Goal: Task Accomplishment & Management: Use online tool/utility

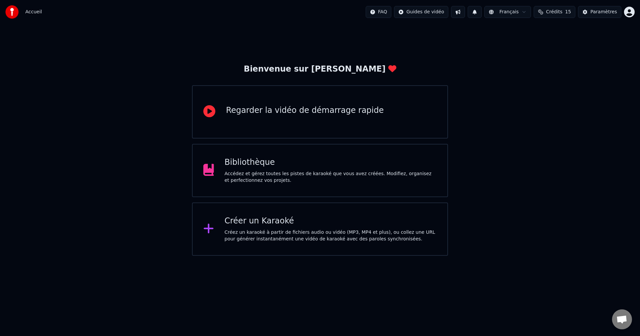
click at [275, 228] on div "Créer un Karaoké Créez un karaoké à partir de fichiers audio ou vidéo (MP3, MP4…" at bounding box center [331, 229] width 212 height 27
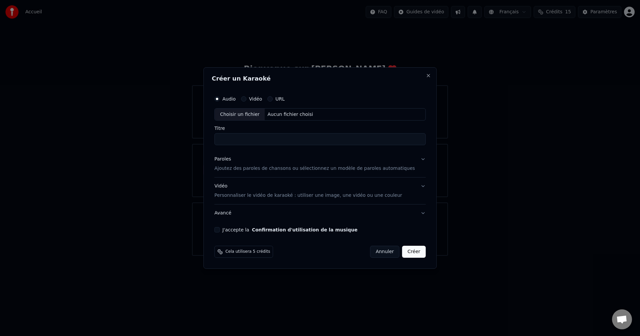
click at [239, 113] on div "Choisir un fichier" at bounding box center [240, 115] width 50 height 12
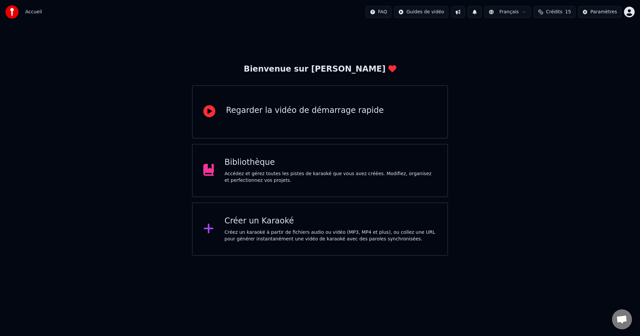
click at [305, 242] on div "Créez un karaoké à partir de fichiers audio ou vidéo (MP3, MP4 et plus), ou col…" at bounding box center [331, 235] width 212 height 13
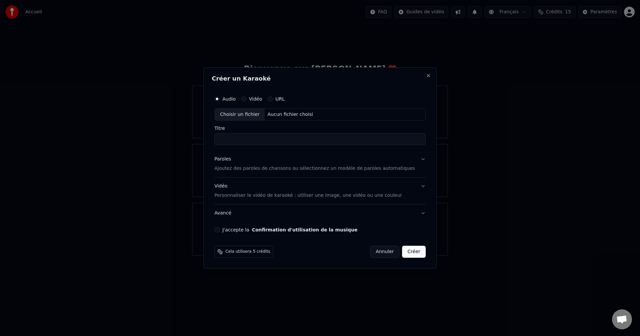
click at [240, 113] on div "Choisir un fichier" at bounding box center [240, 115] width 50 height 12
click at [257, 112] on div "Choisir un fichier" at bounding box center [240, 115] width 50 height 12
type input "**********"
click at [252, 170] on p "Ajoutez des paroles de chansons ou sélectionnez un modèle de paroles automatiqu…" at bounding box center [314, 169] width 201 height 7
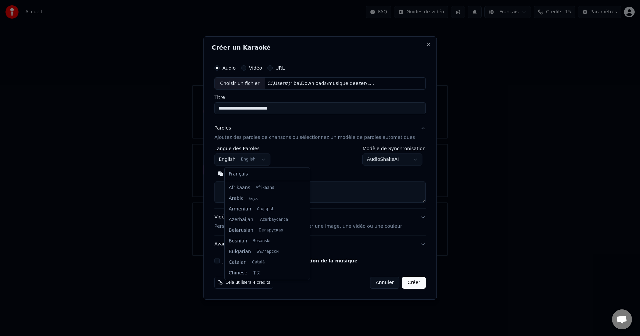
click at [270, 159] on body "**********" at bounding box center [320, 128] width 640 height 256
select select "**"
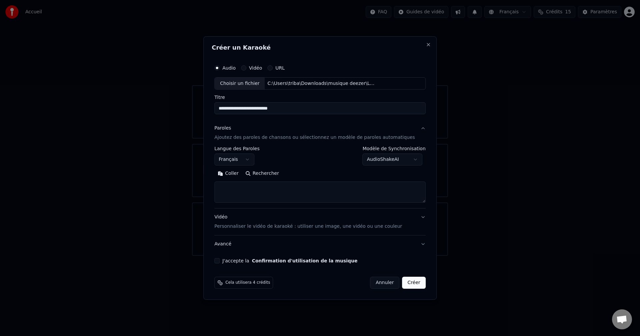
click at [243, 187] on textarea at bounding box center [319, 192] width 211 height 21
paste textarea "**********"
click at [260, 187] on textarea "**********" at bounding box center [309, 192] width 191 height 21
click at [261, 195] on textarea "**********" at bounding box center [309, 192] width 191 height 21
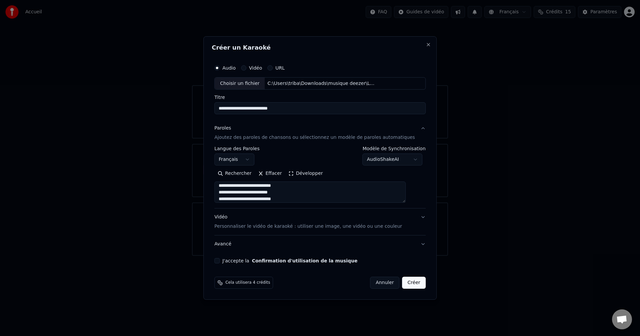
scroll to position [13, 0]
click at [260, 187] on textarea "**********" at bounding box center [309, 192] width 191 height 21
click at [261, 194] on textarea "**********" at bounding box center [309, 192] width 191 height 21
click at [280, 193] on textarea "**********" at bounding box center [309, 192] width 191 height 21
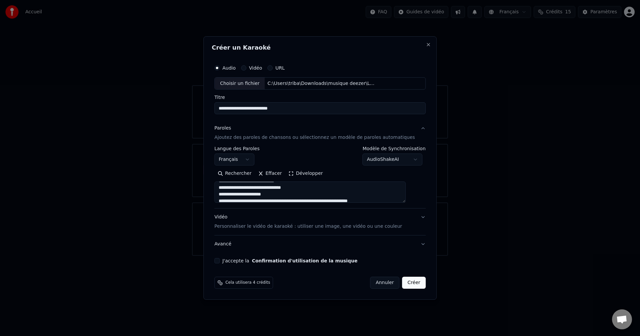
scroll to position [80, 0]
click at [354, 188] on textarea "**********" at bounding box center [309, 192] width 191 height 21
click at [405, 185] on textarea "**********" at bounding box center [309, 192] width 191 height 21
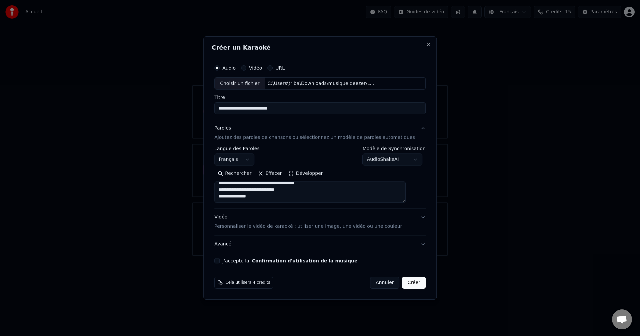
click at [301, 197] on textarea "**********" at bounding box center [309, 192] width 191 height 21
click at [290, 201] on textarea "**********" at bounding box center [309, 192] width 191 height 21
click at [257, 195] on textarea "**********" at bounding box center [309, 192] width 191 height 21
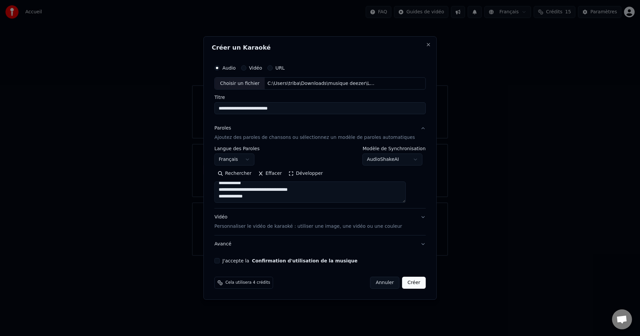
click at [260, 198] on textarea "**********" at bounding box center [309, 192] width 191 height 21
click at [252, 199] on textarea "**********" at bounding box center [309, 192] width 191 height 21
click at [281, 198] on textarea "**********" at bounding box center [309, 192] width 191 height 21
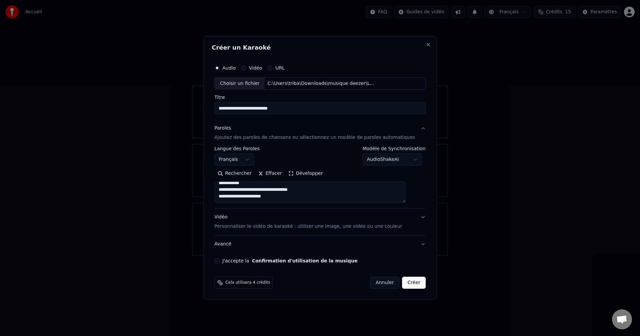
click at [256, 196] on textarea "**********" at bounding box center [309, 192] width 191 height 21
click at [261, 196] on textarea "**********" at bounding box center [309, 192] width 191 height 21
click at [287, 199] on textarea "**********" at bounding box center [309, 192] width 191 height 21
click at [293, 200] on textarea "**********" at bounding box center [309, 192] width 191 height 21
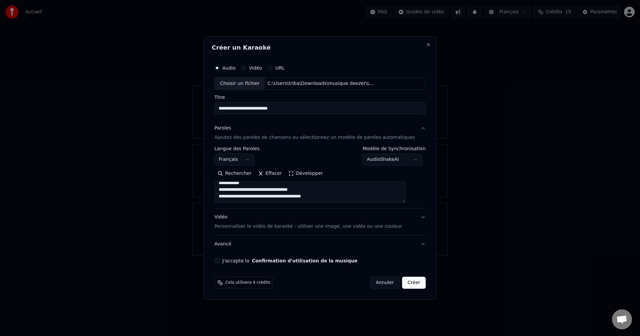
click at [237, 198] on textarea at bounding box center [309, 192] width 191 height 21
click at [245, 200] on textarea at bounding box center [309, 192] width 191 height 21
click at [326, 199] on textarea at bounding box center [309, 192] width 191 height 21
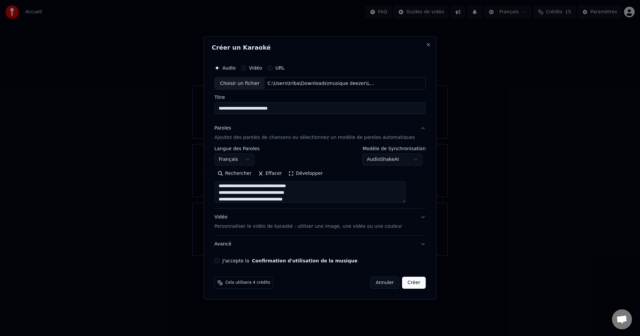
click at [315, 196] on textarea at bounding box center [309, 192] width 191 height 21
click at [290, 193] on textarea at bounding box center [309, 192] width 191 height 21
click at [277, 201] on textarea at bounding box center [309, 192] width 191 height 21
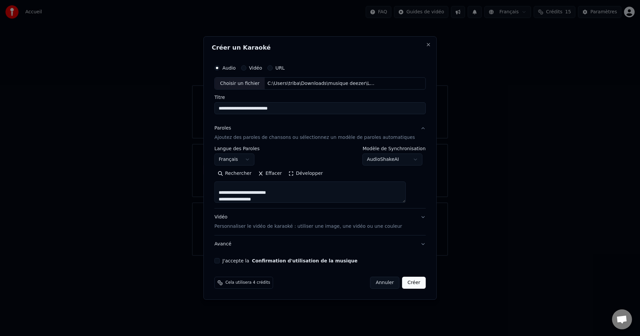
scroll to position [235, 0]
click at [268, 200] on textarea at bounding box center [309, 192] width 191 height 21
click at [321, 201] on textarea at bounding box center [309, 192] width 191 height 21
click at [326, 197] on textarea at bounding box center [309, 192] width 191 height 21
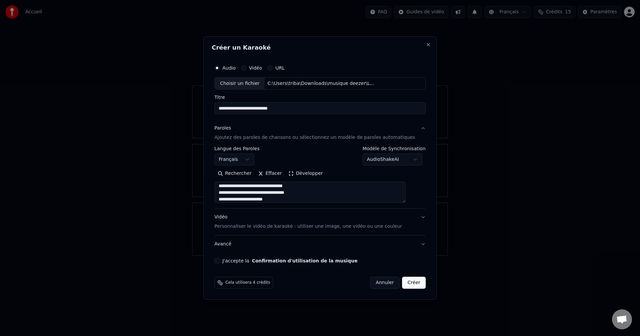
click at [319, 203] on textarea at bounding box center [309, 192] width 191 height 21
click at [259, 192] on textarea at bounding box center [309, 192] width 191 height 21
click at [301, 195] on textarea at bounding box center [309, 192] width 191 height 21
click at [302, 199] on textarea at bounding box center [309, 192] width 191 height 21
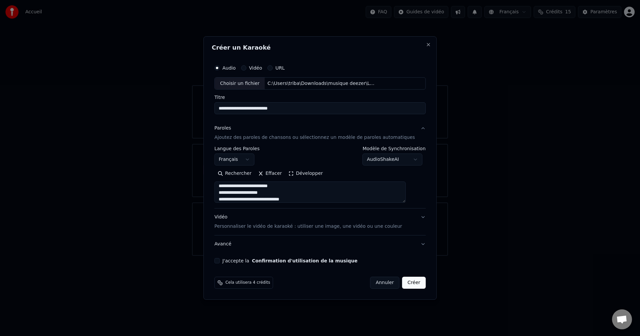
scroll to position [282, 0]
click at [242, 199] on textarea at bounding box center [309, 192] width 191 height 21
paste textarea "**********"
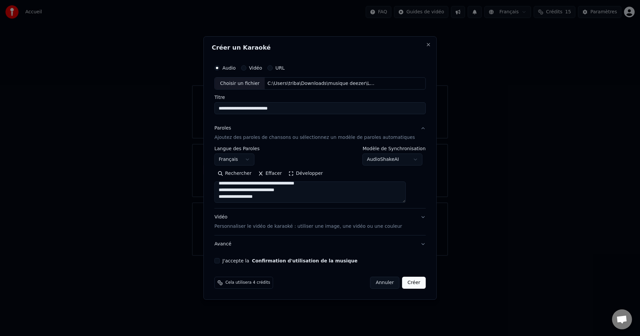
paste textarea "**********"
click at [260, 185] on textarea at bounding box center [309, 192] width 191 height 21
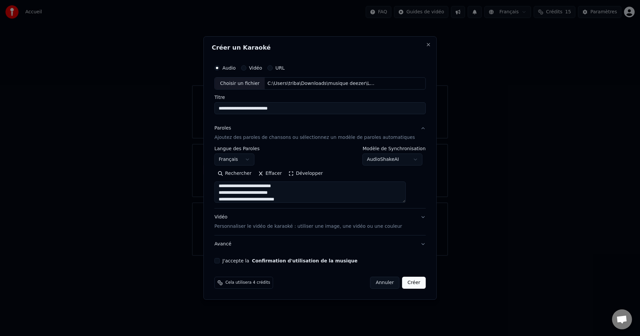
click at [261, 198] on textarea at bounding box center [309, 192] width 191 height 21
click at [301, 186] on textarea at bounding box center [309, 192] width 191 height 21
paste textarea "**********"
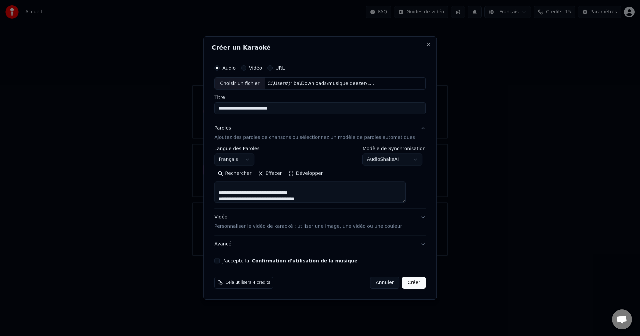
scroll to position [415, 0]
click at [270, 199] on textarea at bounding box center [309, 192] width 191 height 21
paste textarea "**********"
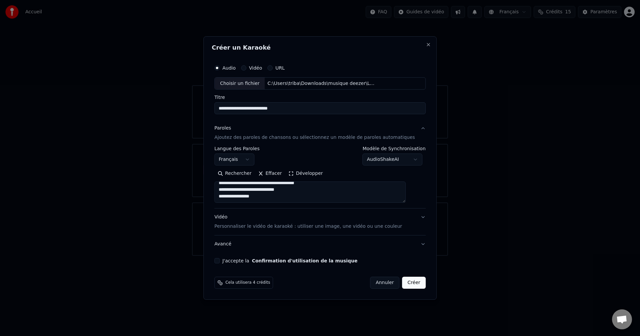
click at [285, 189] on textarea at bounding box center [309, 192] width 191 height 21
type textarea "**********"
click at [220, 262] on button "J'accepte la Confirmation d'utilisation de la musique" at bounding box center [216, 260] width 5 height 5
click at [278, 185] on textarea at bounding box center [309, 192] width 191 height 21
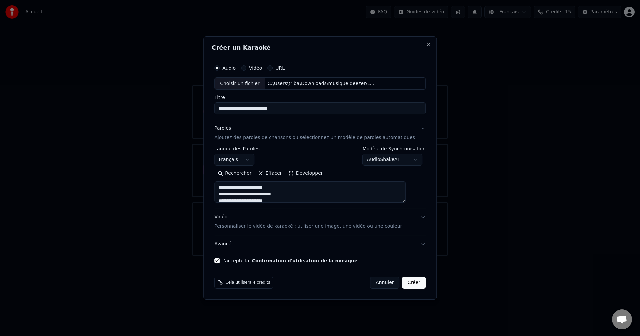
drag, startPoint x: 256, startPoint y: 180, endPoint x: 196, endPoint y: 145, distance: 68.5
click at [196, 145] on body "**********" at bounding box center [320, 128] width 640 height 256
click at [250, 191] on textarea at bounding box center [309, 192] width 191 height 21
drag, startPoint x: 228, startPoint y: 186, endPoint x: 320, endPoint y: 193, distance: 92.6
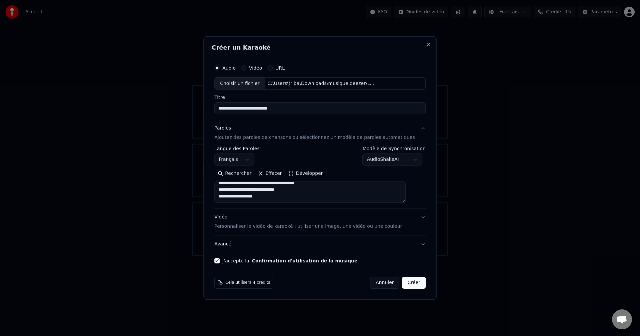
click at [320, 193] on textarea at bounding box center [309, 192] width 191 height 21
paste textarea "**********"
drag, startPoint x: 291, startPoint y: 197, endPoint x: 190, endPoint y: 153, distance: 111.0
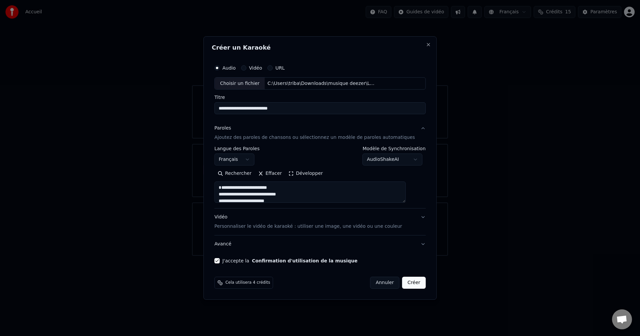
click at [190, 151] on body "**********" at bounding box center [320, 128] width 640 height 256
drag, startPoint x: 296, startPoint y: 197, endPoint x: 166, endPoint y: 230, distance: 133.9
click at [166, 232] on body "**********" at bounding box center [320, 128] width 640 height 256
drag, startPoint x: 287, startPoint y: 199, endPoint x: 173, endPoint y: 168, distance: 118.7
click at [173, 168] on body "**********" at bounding box center [320, 128] width 640 height 256
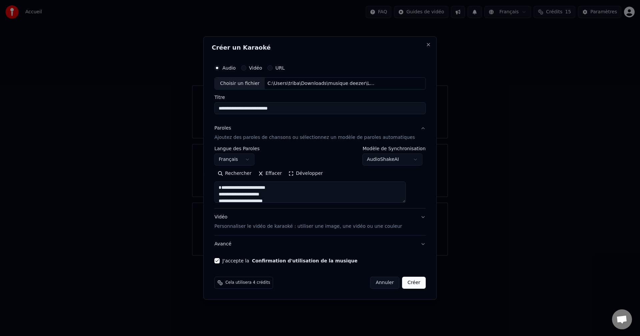
type textarea "**********"
drag, startPoint x: 271, startPoint y: 197, endPoint x: 168, endPoint y: 191, distance: 102.8
click at [168, 191] on body "**********" at bounding box center [320, 128] width 640 height 256
paste textarea "**********"
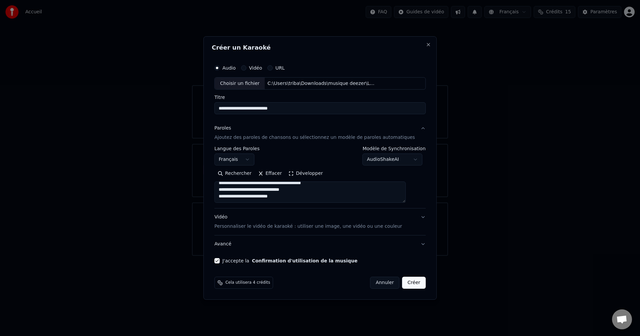
paste textarea "**********"
type textarea "**********"
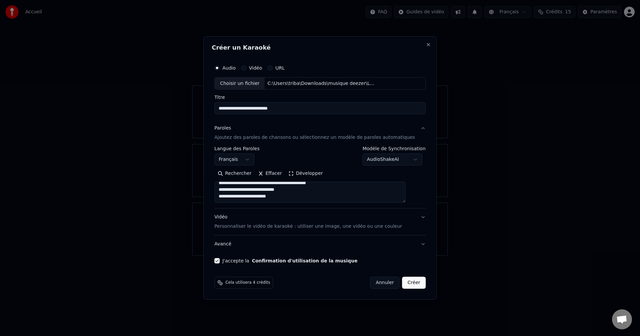
click at [406, 282] on button "Créer" at bounding box center [413, 283] width 23 height 12
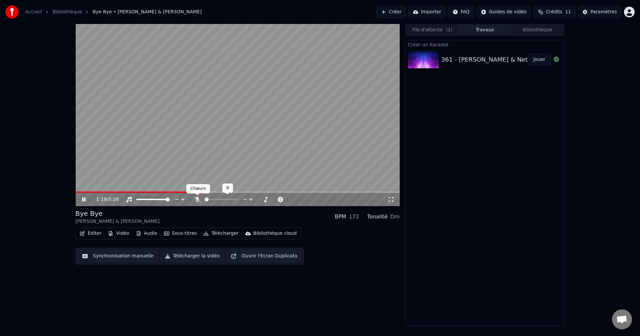
click at [196, 203] on div "1:19 / 3:26" at bounding box center [237, 199] width 324 height 13
click at [198, 200] on icon at bounding box center [197, 199] width 7 height 5
click at [75, 190] on span at bounding box center [77, 192] width 4 height 4
click at [264, 153] on video at bounding box center [237, 115] width 324 height 182
click at [114, 261] on button "Synchronisation manuelle" at bounding box center [118, 256] width 80 height 12
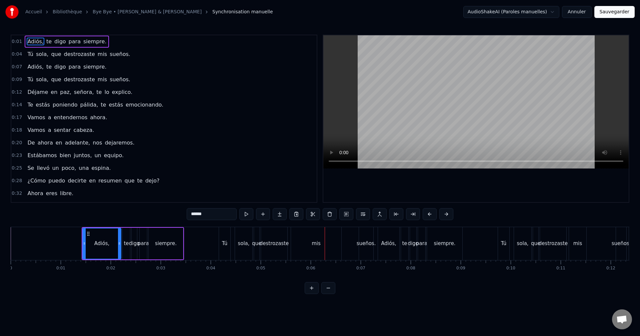
click at [337, 239] on div "mis" at bounding box center [316, 243] width 50 height 33
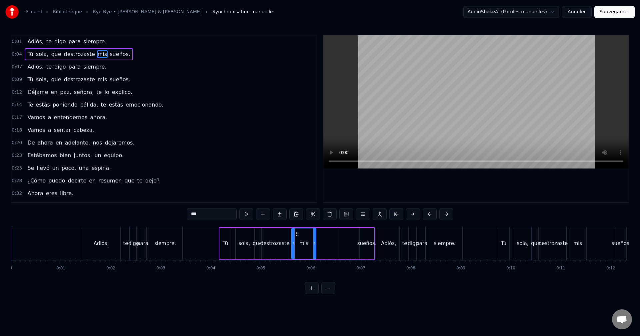
drag, startPoint x: 340, startPoint y: 238, endPoint x: 332, endPoint y: 242, distance: 9.2
click at [314, 241] on div at bounding box center [314, 244] width 3 height 30
click at [364, 236] on div "sueños." at bounding box center [366, 244] width 14 height 32
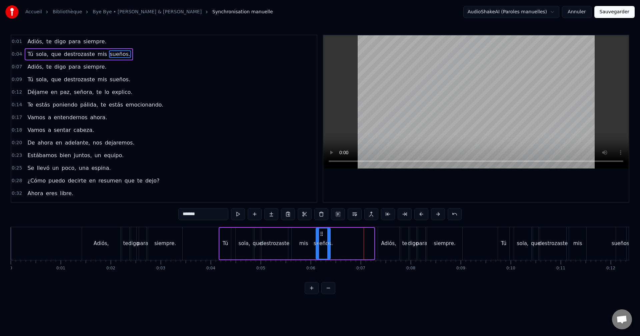
drag, startPoint x: 364, startPoint y: 233, endPoint x: 328, endPoint y: 234, distance: 36.0
click at [320, 235] on icon at bounding box center [321, 233] width 5 height 5
drag, startPoint x: 329, startPoint y: 235, endPoint x: 340, endPoint y: 236, distance: 11.7
click at [340, 236] on div at bounding box center [340, 244] width 3 height 30
drag, startPoint x: 386, startPoint y: 238, endPoint x: 384, endPoint y: 240, distance: 3.5
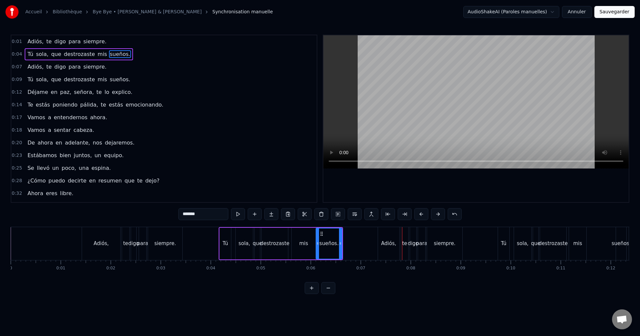
click at [384, 240] on div "Adiós," at bounding box center [388, 243] width 21 height 33
type input "******"
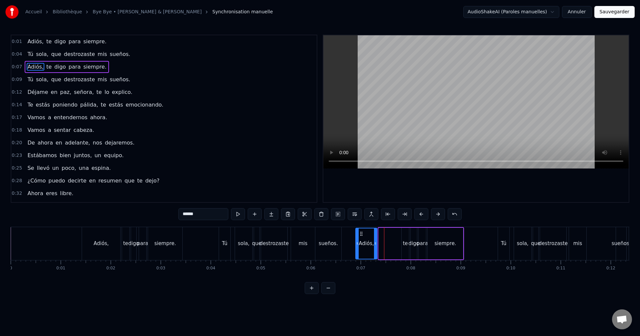
drag, startPoint x: 383, startPoint y: 233, endPoint x: 360, endPoint y: 241, distance: 24.2
click at [360, 241] on div "Adiós," at bounding box center [366, 244] width 21 height 30
click at [393, 239] on div "Adiós, te digo para siempre." at bounding box center [408, 243] width 109 height 33
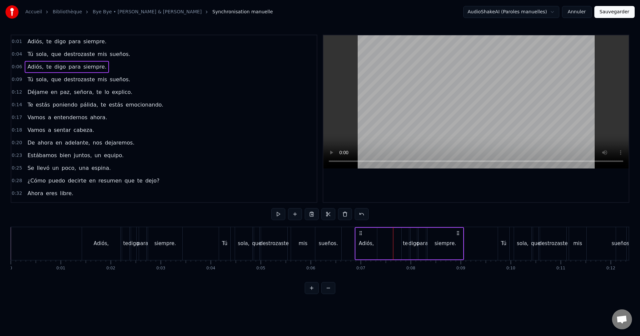
click at [406, 235] on div "te" at bounding box center [404, 244] width 7 height 32
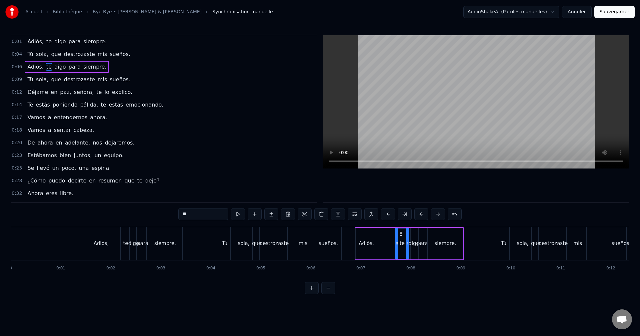
drag, startPoint x: 402, startPoint y: 237, endPoint x: 396, endPoint y: 239, distance: 6.7
click at [396, 239] on div at bounding box center [396, 244] width 3 height 30
drag, startPoint x: 401, startPoint y: 234, endPoint x: 384, endPoint y: 238, distance: 17.9
click at [381, 239] on div "te" at bounding box center [380, 244] width 13 height 30
click at [414, 236] on div "digo" at bounding box center [413, 244] width 6 height 32
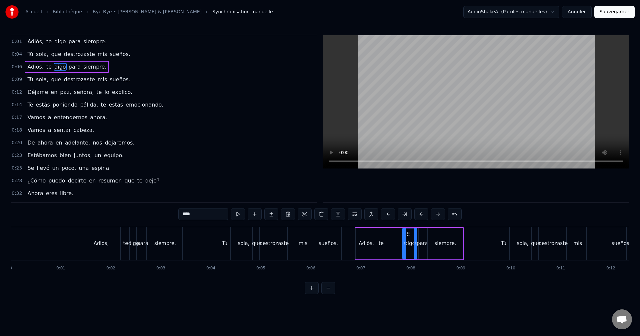
drag, startPoint x: 411, startPoint y: 233, endPoint x: 403, endPoint y: 236, distance: 8.3
click at [403, 236] on div at bounding box center [404, 244] width 3 height 30
drag, startPoint x: 408, startPoint y: 233, endPoint x: 393, endPoint y: 236, distance: 16.1
click at [393, 236] on icon at bounding box center [391, 233] width 5 height 5
click at [422, 233] on div "para" at bounding box center [421, 244] width 7 height 32
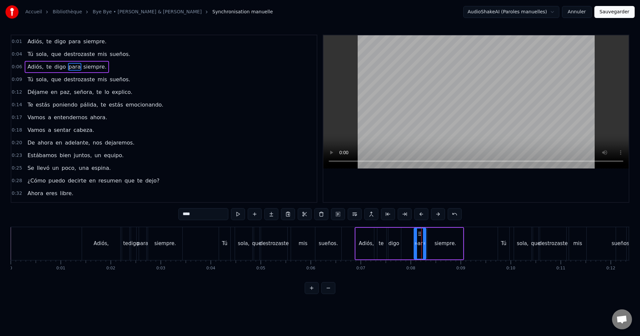
drag, startPoint x: 420, startPoint y: 234, endPoint x: 415, endPoint y: 236, distance: 5.1
click at [415, 236] on div at bounding box center [415, 244] width 3 height 30
drag, startPoint x: 418, startPoint y: 233, endPoint x: 403, endPoint y: 238, distance: 15.5
click at [403, 238] on div "para" at bounding box center [404, 244] width 11 height 30
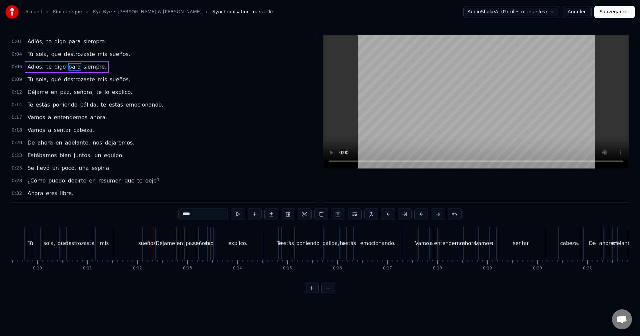
scroll to position [0, 469]
click at [76, 239] on div "destrozaste" at bounding box center [84, 243] width 26 height 33
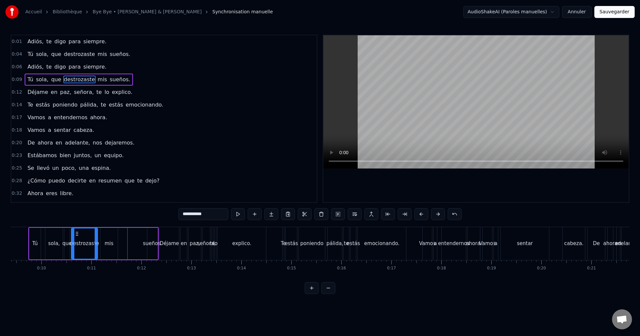
click at [144, 245] on div "sueños." at bounding box center [152, 244] width 19 height 8
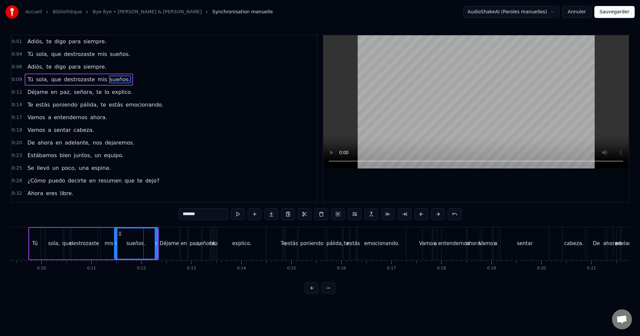
drag, startPoint x: 149, startPoint y: 240, endPoint x: 116, endPoint y: 242, distance: 33.0
click at [116, 242] on div at bounding box center [116, 244] width 3 height 30
drag, startPoint x: 157, startPoint y: 237, endPoint x: 146, endPoint y: 240, distance: 11.3
click at [146, 240] on div at bounding box center [145, 244] width 3 height 30
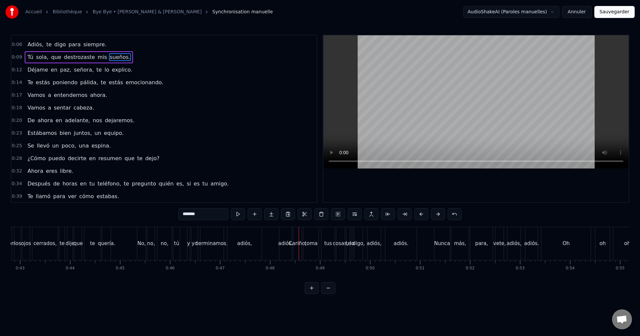
scroll to position [67, 0]
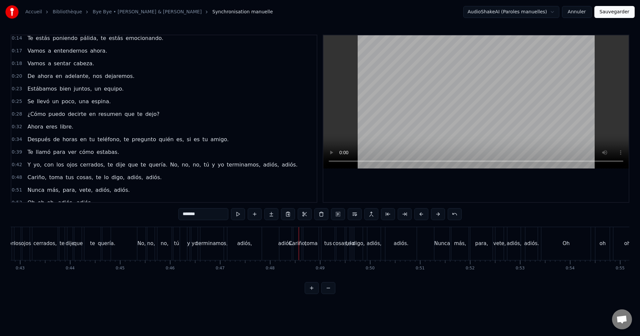
click at [263, 164] on span "adiós," at bounding box center [271, 165] width 17 height 8
type input "******"
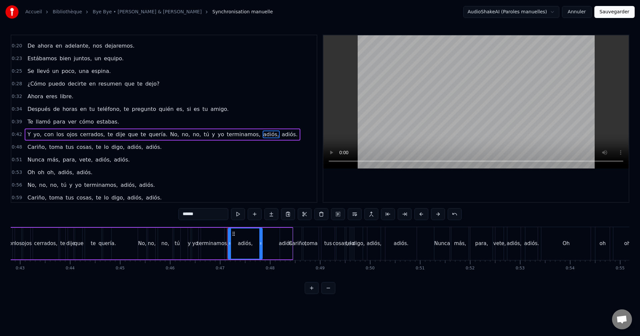
scroll to position [113, 0]
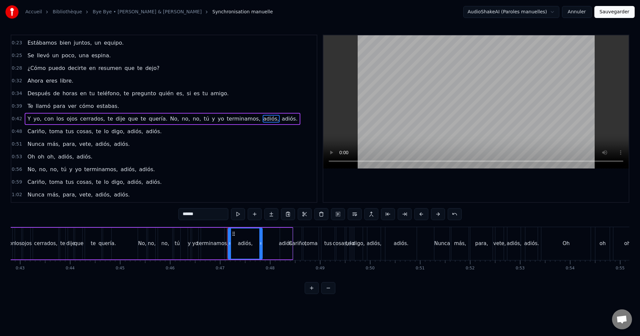
click at [263, 119] on span "adiós," at bounding box center [271, 119] width 17 height 8
click at [263, 118] on span "adiós," at bounding box center [271, 119] width 17 height 8
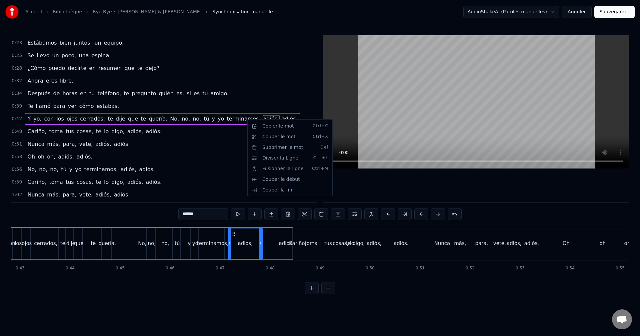
click at [244, 119] on html "Accueil Bibliothèque Bye Bye • [PERSON_NAME] & Neto Synchronisation manuelle Au…" at bounding box center [320, 152] width 640 height 305
click at [243, 120] on html "Accueil Bibliothèque Bye Bye • [PERSON_NAME] & Neto Synchronisation manuelle Au…" at bounding box center [320, 152] width 640 height 305
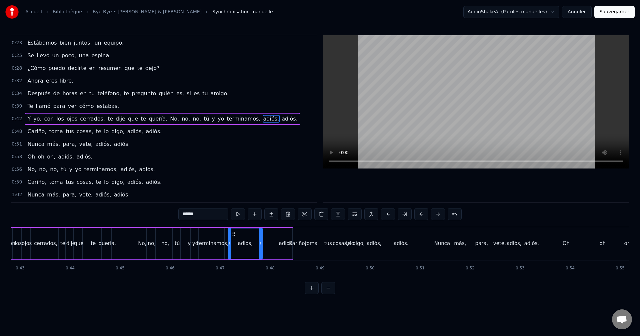
click at [263, 119] on span "adiós," at bounding box center [271, 119] width 17 height 8
click at [247, 242] on html "Accueil Bibliothèque Bye Bye • [PERSON_NAME] & Neto Synchronisation manuelle Au…" at bounding box center [320, 152] width 640 height 305
click at [263, 119] on span "adiós," at bounding box center [271, 119] width 17 height 8
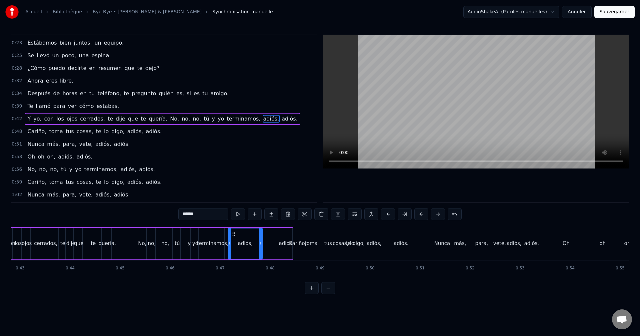
click at [263, 119] on span "adiós," at bounding box center [271, 119] width 17 height 8
click at [614, 13] on button "Sauvegarder" at bounding box center [614, 12] width 40 height 12
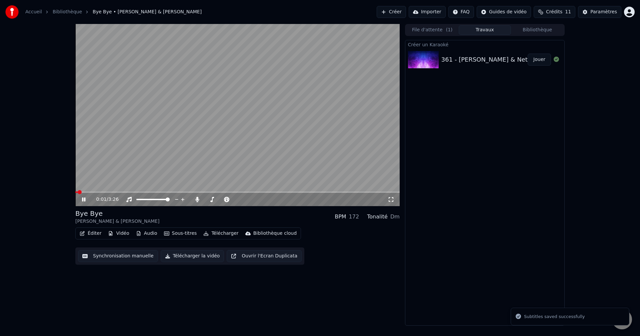
click at [249, 134] on video at bounding box center [237, 115] width 324 height 182
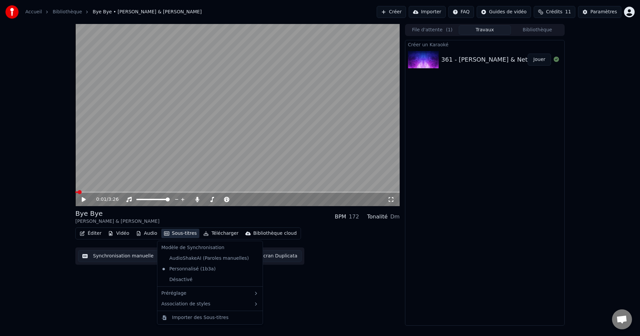
click at [181, 233] on button "Sous-titres" at bounding box center [180, 233] width 38 height 9
click at [184, 234] on button "Sous-titres" at bounding box center [180, 233] width 38 height 9
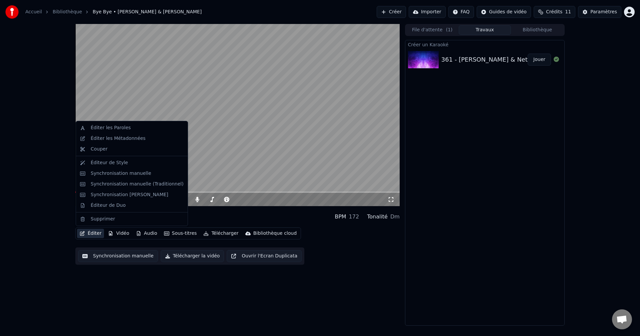
click at [95, 234] on button "Éditer" at bounding box center [90, 233] width 27 height 9
click at [115, 129] on div "Éditer les Paroles" at bounding box center [111, 128] width 40 height 7
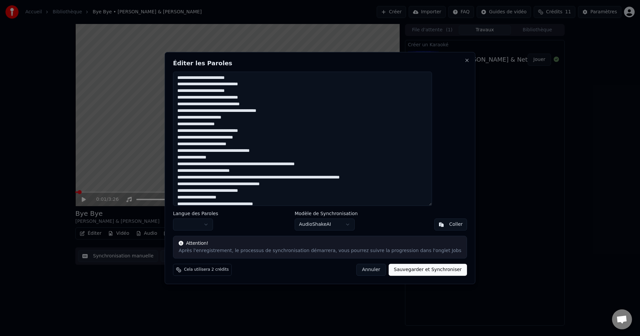
click at [295, 177] on textarea at bounding box center [302, 139] width 259 height 135
drag, startPoint x: 260, startPoint y: 184, endPoint x: 273, endPoint y: 184, distance: 12.7
click at [273, 184] on textarea at bounding box center [302, 139] width 259 height 135
click at [260, 184] on textarea at bounding box center [302, 139] width 259 height 135
click at [267, 184] on textarea at bounding box center [302, 139] width 259 height 135
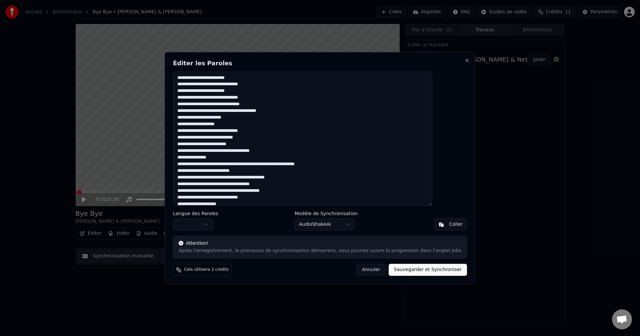
drag, startPoint x: 272, startPoint y: 184, endPoint x: 281, endPoint y: 184, distance: 8.7
click at [281, 184] on textarea at bounding box center [302, 139] width 259 height 135
drag, startPoint x: 266, startPoint y: 191, endPoint x: 275, endPoint y: 192, distance: 8.7
click at [275, 192] on textarea at bounding box center [302, 139] width 259 height 135
drag, startPoint x: 275, startPoint y: 191, endPoint x: 286, endPoint y: 191, distance: 10.7
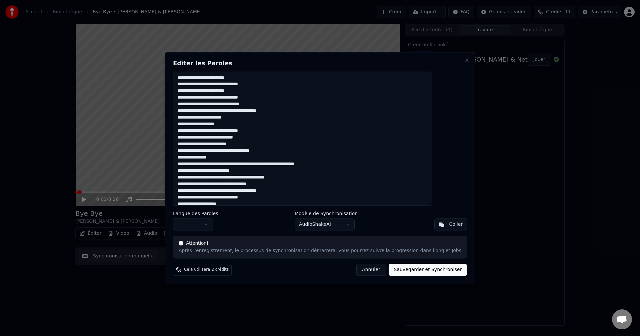
click at [286, 191] on textarea at bounding box center [302, 139] width 259 height 135
drag, startPoint x: 243, startPoint y: 198, endPoint x: 254, endPoint y: 198, distance: 11.0
click at [254, 198] on textarea at bounding box center [302, 139] width 259 height 135
drag, startPoint x: 253, startPoint y: 198, endPoint x: 263, endPoint y: 199, distance: 10.0
click at [263, 199] on textarea at bounding box center [302, 139] width 259 height 135
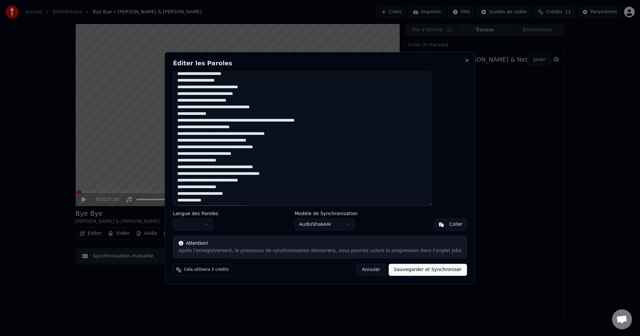
scroll to position [45, 0]
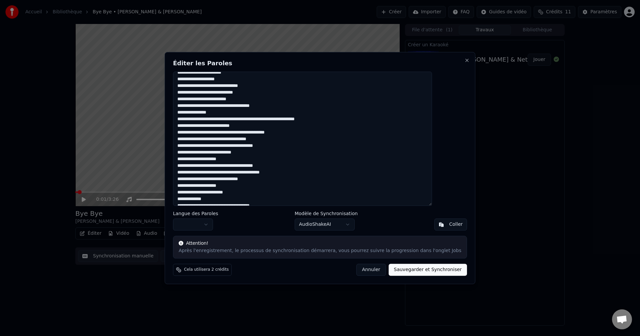
click at [261, 166] on textarea at bounding box center [302, 139] width 259 height 135
drag, startPoint x: 195, startPoint y: 139, endPoint x: 248, endPoint y: 158, distance: 56.2
click at [249, 158] on textarea at bounding box center [302, 139] width 259 height 135
click at [229, 157] on textarea at bounding box center [302, 139] width 259 height 135
drag, startPoint x: 227, startPoint y: 159, endPoint x: 216, endPoint y: 160, distance: 10.3
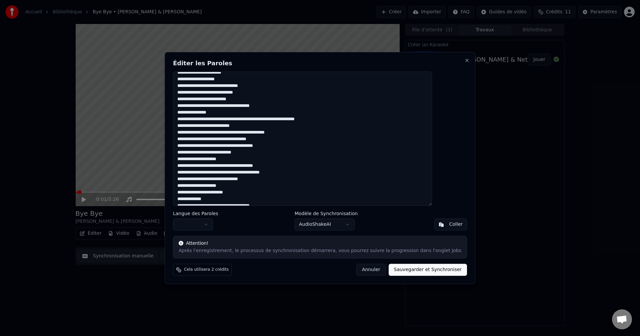
click at [216, 160] on textarea at bounding box center [302, 139] width 259 height 135
drag, startPoint x: 237, startPoint y: 159, endPoint x: 226, endPoint y: 161, distance: 10.8
click at [226, 161] on textarea at bounding box center [302, 139] width 259 height 135
drag, startPoint x: 194, startPoint y: 139, endPoint x: 243, endPoint y: 158, distance: 52.8
click at [243, 158] on textarea at bounding box center [302, 139] width 259 height 135
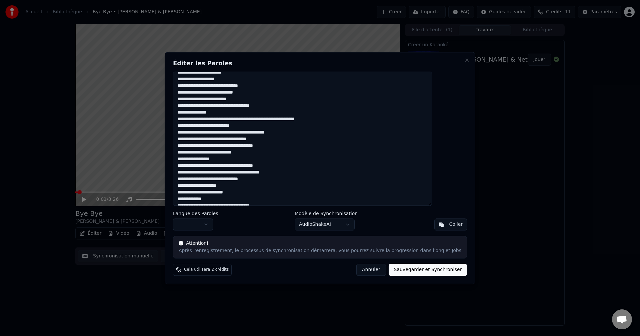
drag, startPoint x: 195, startPoint y: 166, endPoint x: 244, endPoint y: 185, distance: 52.7
click at [244, 185] on textarea at bounding box center [302, 139] width 259 height 135
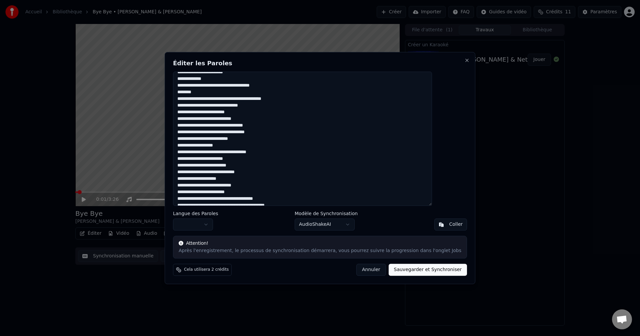
scroll to position [178, 0]
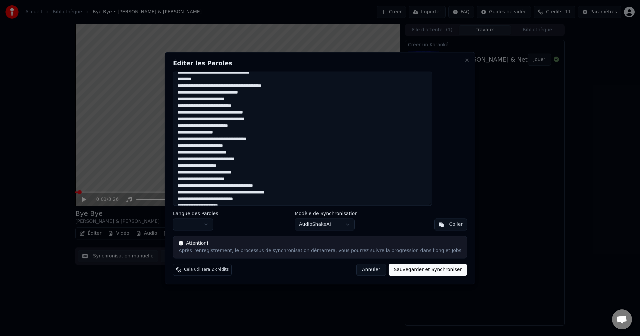
drag, startPoint x: 195, startPoint y: 185, endPoint x: 269, endPoint y: 197, distance: 74.9
click at [269, 197] on textarea at bounding box center [302, 139] width 259 height 135
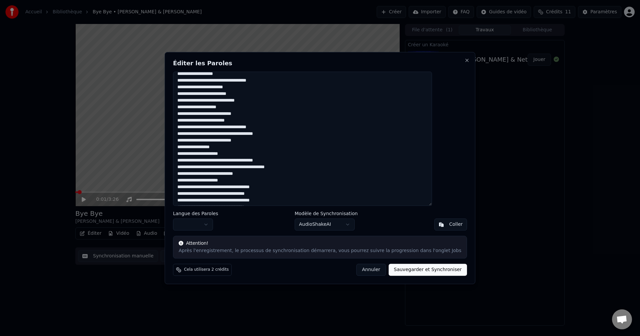
scroll to position [248, 0]
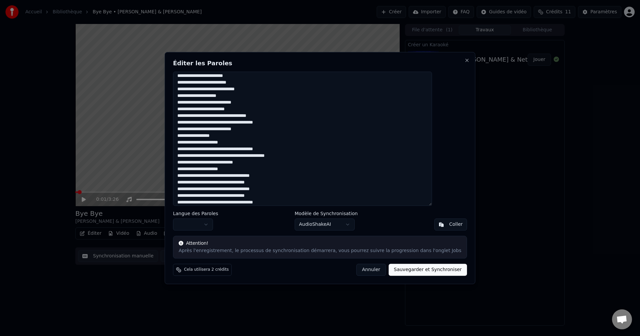
drag, startPoint x: 194, startPoint y: 149, endPoint x: 255, endPoint y: 167, distance: 63.7
click at [255, 167] on textarea at bounding box center [302, 139] width 259 height 135
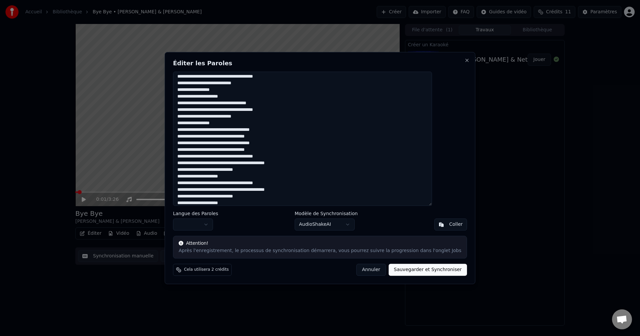
scroll to position [297, 0]
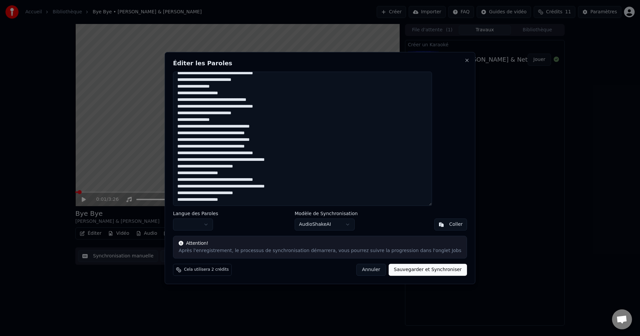
drag, startPoint x: 196, startPoint y: 180, endPoint x: 262, endPoint y: 198, distance: 68.4
click at [262, 198] on textarea at bounding box center [302, 139] width 259 height 135
drag, startPoint x: 199, startPoint y: 154, endPoint x: 249, endPoint y: 199, distance: 67.2
click at [250, 199] on textarea at bounding box center [302, 139] width 259 height 135
paste textarea "**********"
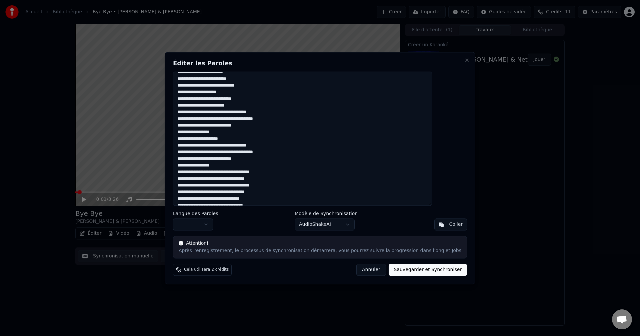
scroll to position [242, 0]
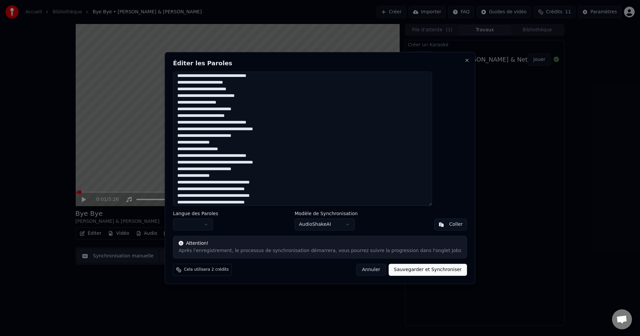
drag, startPoint x: 218, startPoint y: 149, endPoint x: 250, endPoint y: 151, distance: 32.0
click at [250, 151] on textarea at bounding box center [302, 139] width 259 height 135
click at [218, 148] on textarea at bounding box center [302, 139] width 259 height 135
drag, startPoint x: 195, startPoint y: 148, endPoint x: 242, endPoint y: 149, distance: 47.0
click at [239, 149] on textarea at bounding box center [302, 139] width 259 height 135
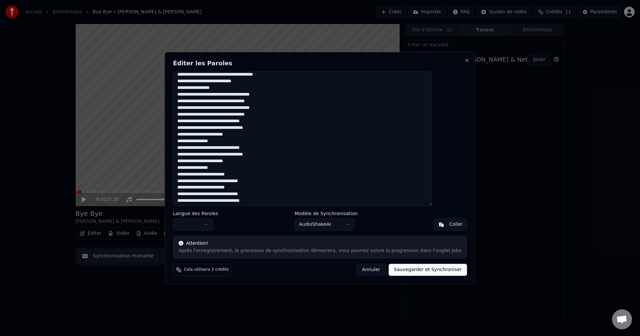
scroll to position [371, 0]
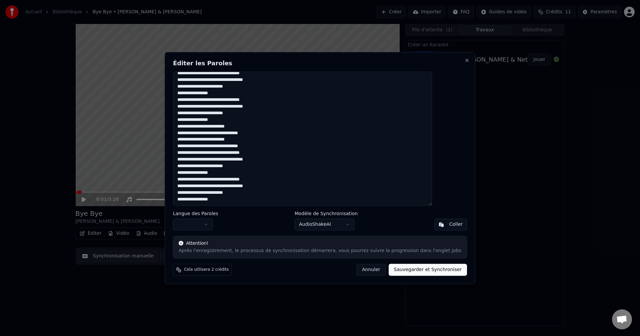
drag, startPoint x: 194, startPoint y: 141, endPoint x: 298, endPoint y: 213, distance: 126.3
click at [311, 216] on div "Éditer les Paroles Langue des Paroles Modèle de Synchronisation AudioShakeAI [P…" at bounding box center [320, 168] width 310 height 232
paste textarea "**********"
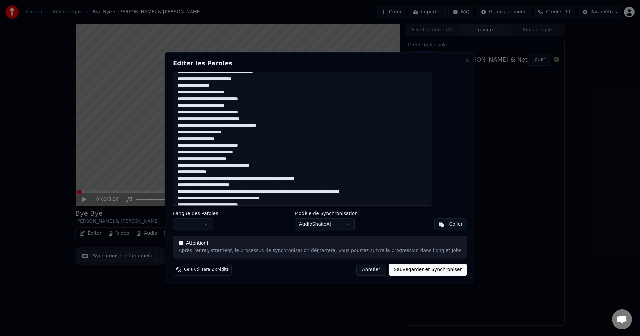
scroll to position [364, 0]
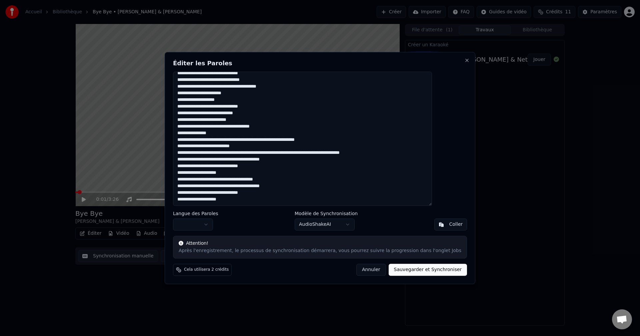
drag, startPoint x: 194, startPoint y: 146, endPoint x: 334, endPoint y: 220, distance: 158.6
click at [336, 221] on div "Éditer les Paroles Langue des Paroles Modèle de Synchronisation AudioShakeAI [P…" at bounding box center [320, 168] width 310 height 232
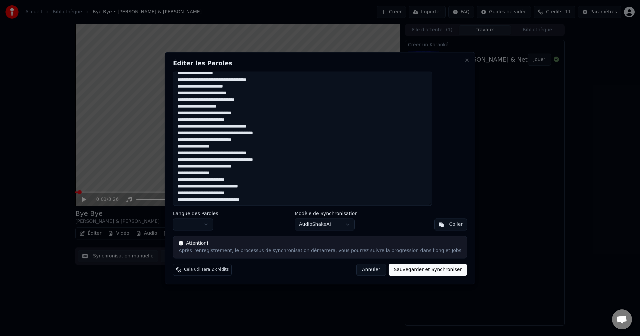
scroll to position [244, 0]
type textarea "**********"
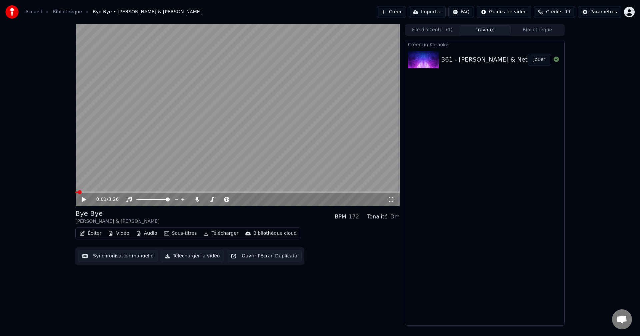
click at [540, 61] on button "Jouer" at bounding box center [538, 60] width 23 height 12
click at [83, 198] on icon at bounding box center [83, 200] width 3 height 4
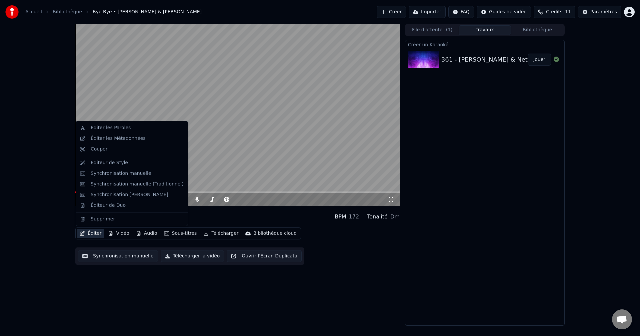
click at [93, 233] on button "Éditer" at bounding box center [90, 233] width 27 height 9
click at [103, 130] on div "Éditer les Paroles" at bounding box center [111, 128] width 40 height 7
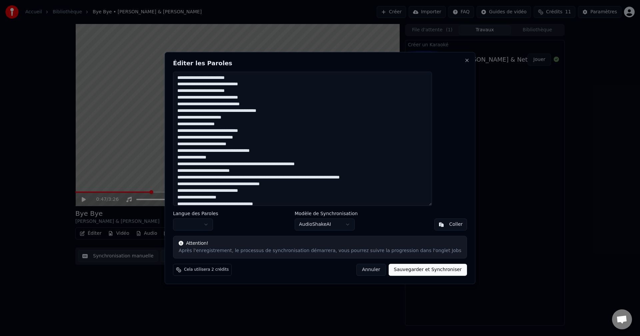
click at [295, 178] on textarea at bounding box center [302, 139] width 259 height 135
drag, startPoint x: 262, startPoint y: 184, endPoint x: 290, endPoint y: 185, distance: 28.0
click at [290, 185] on textarea at bounding box center [302, 139] width 259 height 135
drag, startPoint x: 260, startPoint y: 184, endPoint x: 280, endPoint y: 184, distance: 19.7
click at [280, 184] on textarea at bounding box center [302, 139] width 259 height 135
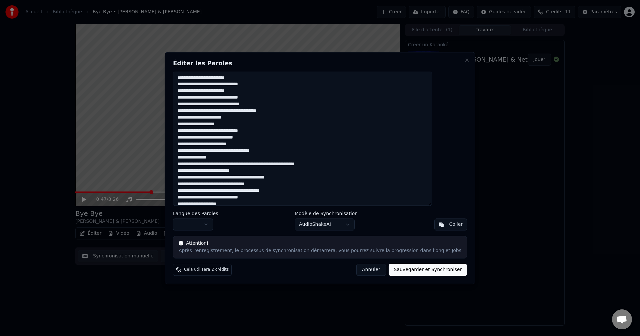
drag, startPoint x: 266, startPoint y: 192, endPoint x: 294, endPoint y: 193, distance: 28.7
click at [294, 193] on textarea at bounding box center [302, 139] width 259 height 135
drag, startPoint x: 243, startPoint y: 197, endPoint x: 269, endPoint y: 197, distance: 26.0
click at [269, 197] on textarea at bounding box center [302, 139] width 259 height 135
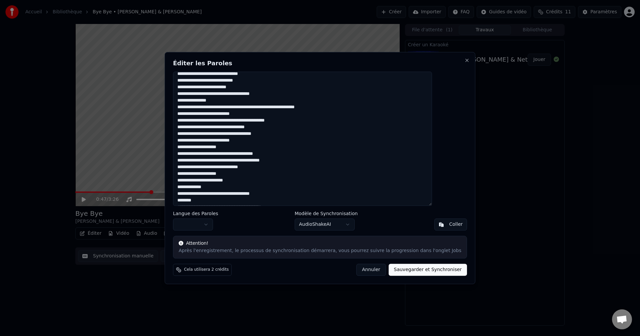
scroll to position [58, 0]
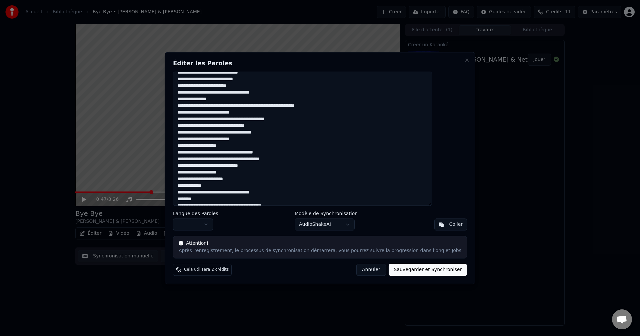
drag, startPoint x: 216, startPoint y: 144, endPoint x: 242, endPoint y: 145, distance: 26.0
click at [242, 145] on textarea at bounding box center [302, 139] width 259 height 135
drag, startPoint x: 261, startPoint y: 152, endPoint x: 294, endPoint y: 151, distance: 33.0
click at [294, 151] on textarea at bounding box center [302, 139] width 259 height 135
drag, startPoint x: 266, startPoint y: 159, endPoint x: 295, endPoint y: 159, distance: 28.3
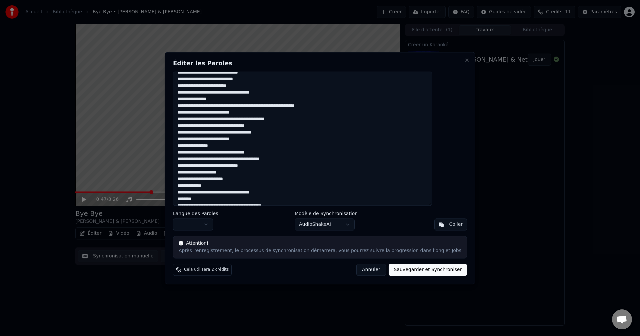
click at [295, 159] on textarea at bounding box center [302, 139] width 259 height 135
drag, startPoint x: 244, startPoint y: 165, endPoint x: 273, endPoint y: 165, distance: 29.0
click at [273, 165] on textarea at bounding box center [302, 139] width 259 height 135
drag, startPoint x: 217, startPoint y: 172, endPoint x: 248, endPoint y: 172, distance: 31.3
click at [248, 172] on textarea at bounding box center [302, 139] width 259 height 135
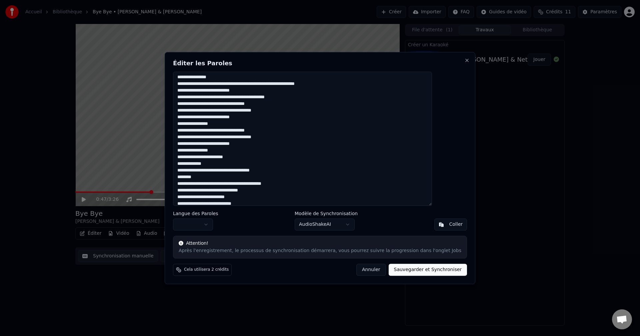
scroll to position [91, 0]
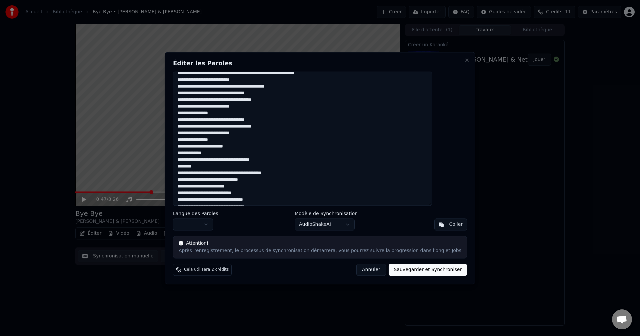
click at [338, 65] on h2 "Éditer les Paroles" at bounding box center [320, 63] width 294 height 6
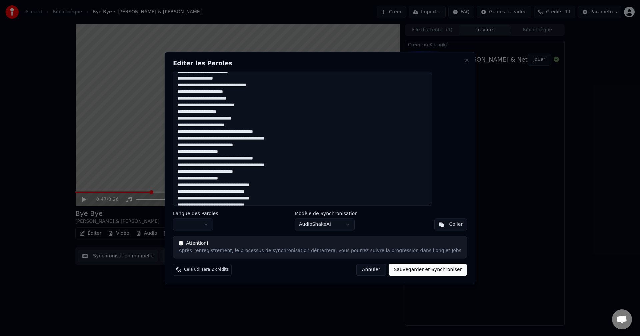
scroll to position [291, 0]
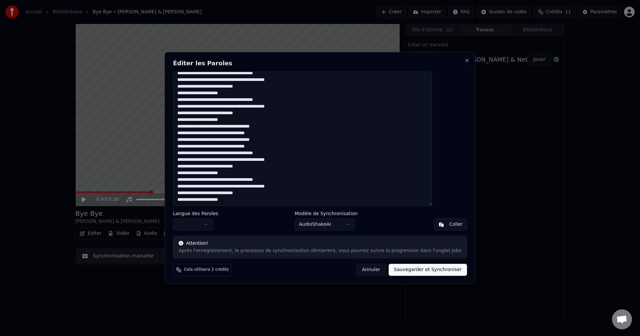
drag, startPoint x: 195, startPoint y: 147, endPoint x: 276, endPoint y: 200, distance: 97.1
click at [276, 200] on textarea at bounding box center [302, 139] width 259 height 135
click at [253, 200] on textarea at bounding box center [302, 139] width 259 height 135
paste textarea "**********"
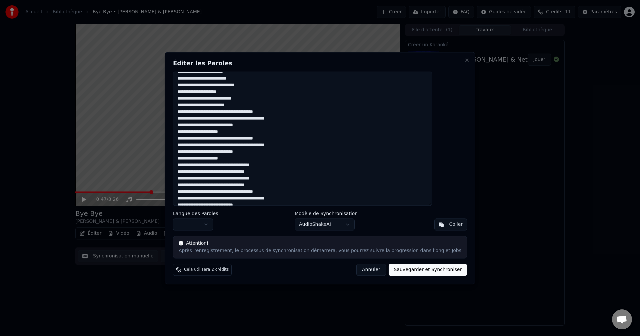
scroll to position [255, 0]
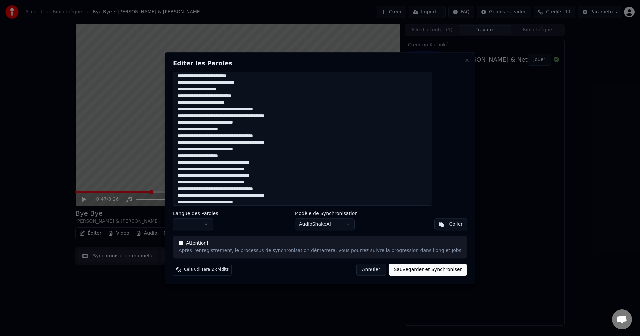
drag, startPoint x: 264, startPoint y: 110, endPoint x: 294, endPoint y: 111, distance: 30.0
click at [294, 111] on textarea at bounding box center [302, 139] width 259 height 135
drag, startPoint x: 265, startPoint y: 109, endPoint x: 288, endPoint y: 112, distance: 23.2
click at [290, 111] on textarea at bounding box center [302, 139] width 259 height 135
drag, startPoint x: 278, startPoint y: 116, endPoint x: 308, endPoint y: 116, distance: 31.0
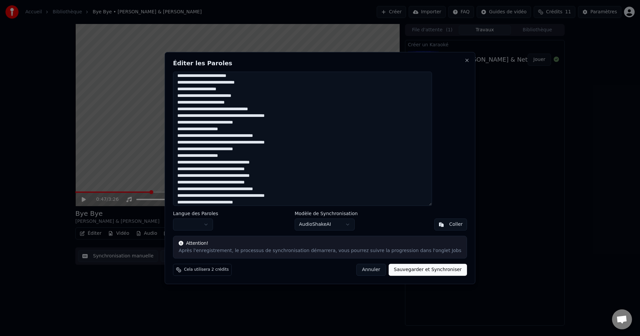
click at [309, 116] on textarea at bounding box center [302, 139] width 259 height 135
paste textarea
drag, startPoint x: 239, startPoint y: 122, endPoint x: 273, endPoint y: 123, distance: 33.6
click at [273, 123] on textarea at bounding box center [302, 139] width 259 height 135
paste textarea
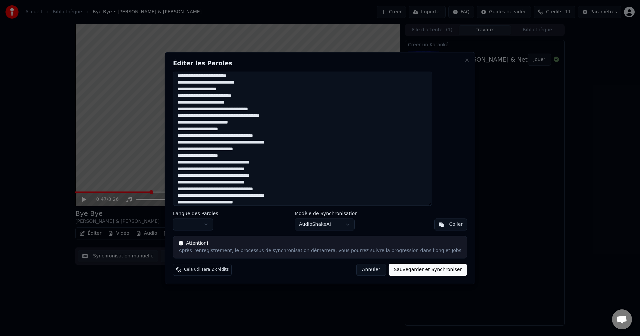
drag, startPoint x: 218, startPoint y: 130, endPoint x: 251, endPoint y: 130, distance: 33.0
click at [251, 130] on textarea at bounding box center [302, 139] width 259 height 135
paste textarea
drag, startPoint x: 266, startPoint y: 136, endPoint x: 298, endPoint y: 137, distance: 33.0
click at [299, 137] on textarea at bounding box center [302, 139] width 259 height 135
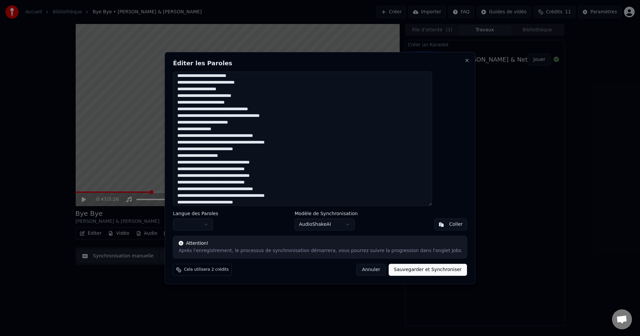
paste textarea
drag, startPoint x: 278, startPoint y: 142, endPoint x: 311, endPoint y: 143, distance: 33.7
click at [311, 143] on textarea at bounding box center [302, 139] width 259 height 135
paste textarea
drag, startPoint x: 240, startPoint y: 149, endPoint x: 249, endPoint y: 149, distance: 9.0
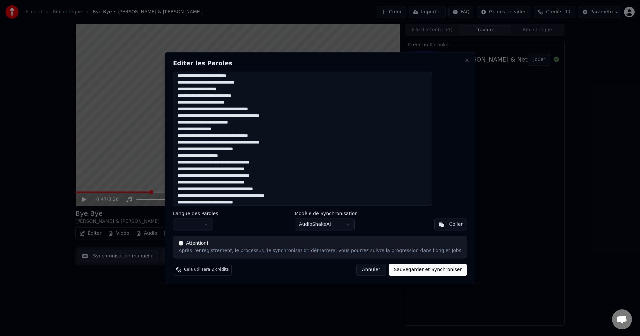
click at [249, 149] on textarea at bounding box center [302, 139] width 259 height 135
drag, startPoint x: 238, startPoint y: 148, endPoint x: 276, endPoint y: 149, distance: 38.0
click at [276, 149] on textarea at bounding box center [302, 139] width 259 height 135
paste textarea
drag, startPoint x: 221, startPoint y: 156, endPoint x: 249, endPoint y: 156, distance: 28.3
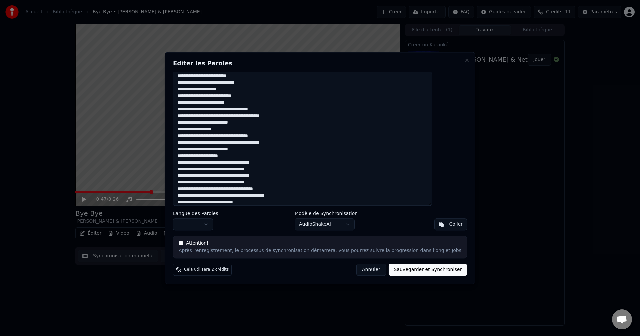
click at [249, 156] on textarea at bounding box center [302, 139] width 259 height 135
paste textarea
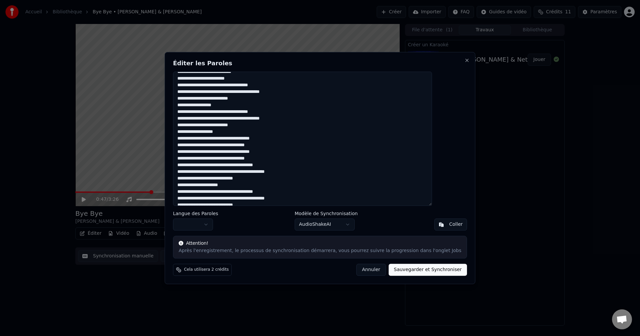
scroll to position [288, 0]
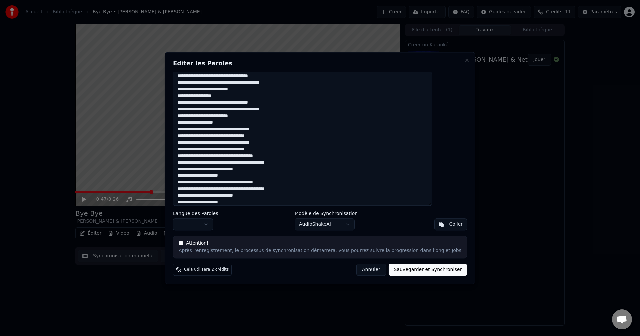
drag, startPoint x: 264, startPoint y: 156, endPoint x: 293, endPoint y: 155, distance: 29.3
click at [293, 154] on textarea at bounding box center [302, 139] width 259 height 135
paste textarea
drag, startPoint x: 278, startPoint y: 163, endPoint x: 309, endPoint y: 163, distance: 32.0
click at [311, 162] on textarea at bounding box center [302, 139] width 259 height 135
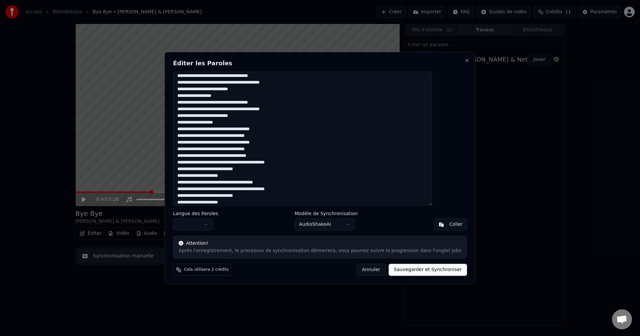
paste textarea
drag, startPoint x: 239, startPoint y: 170, endPoint x: 266, endPoint y: 169, distance: 27.7
click at [266, 169] on textarea at bounding box center [302, 139] width 259 height 135
paste textarea
drag, startPoint x: 224, startPoint y: 175, endPoint x: 246, endPoint y: 175, distance: 22.0
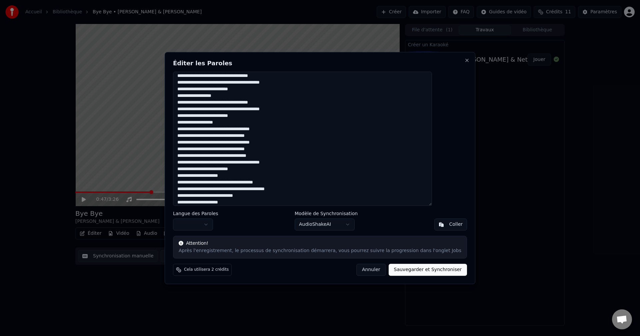
click at [246, 175] on textarea at bounding box center [302, 139] width 259 height 135
paste textarea
drag, startPoint x: 266, startPoint y: 181, endPoint x: 299, endPoint y: 183, distance: 33.4
click at [299, 183] on textarea at bounding box center [302, 139] width 259 height 135
paste textarea
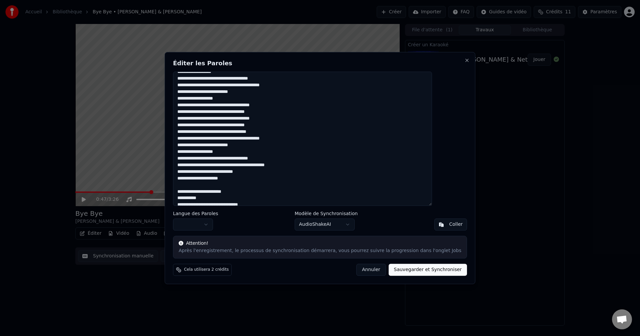
scroll to position [321, 0]
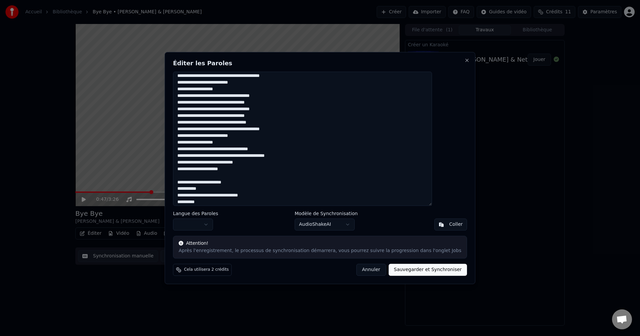
drag, startPoint x: 278, startPoint y: 155, endPoint x: 308, endPoint y: 157, distance: 30.3
click at [309, 156] on textarea at bounding box center [302, 139] width 259 height 135
paste textarea
drag, startPoint x: 239, startPoint y: 161, endPoint x: 269, endPoint y: 163, distance: 29.4
click at [271, 162] on textarea at bounding box center [302, 139] width 259 height 135
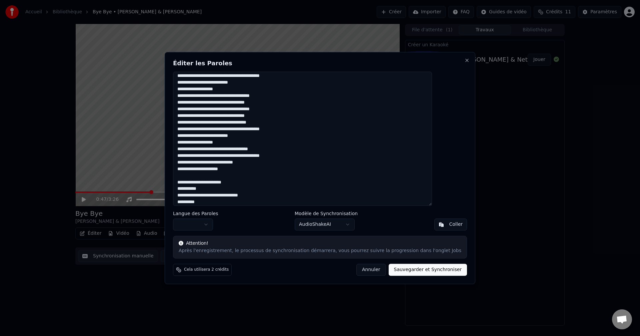
paste textarea
drag, startPoint x: 218, startPoint y: 169, endPoint x: 250, endPoint y: 172, distance: 31.5
click at [250, 172] on textarea at bounding box center [302, 139] width 259 height 135
paste textarea
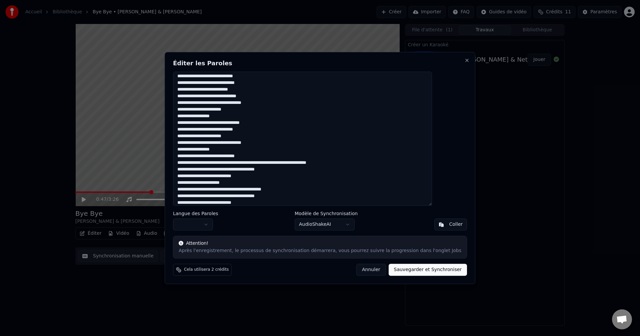
scroll to position [488, 0]
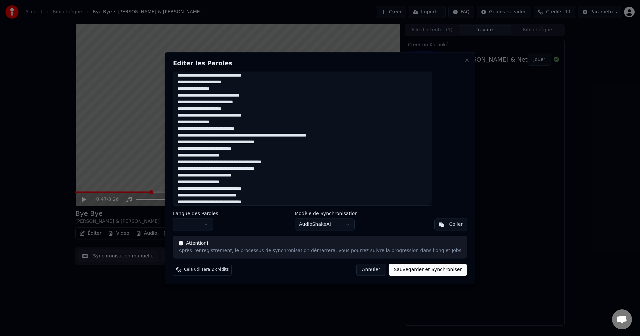
click at [277, 143] on textarea at bounding box center [302, 139] width 259 height 135
drag, startPoint x: 260, startPoint y: 143, endPoint x: 292, endPoint y: 142, distance: 31.3
click at [292, 142] on textarea at bounding box center [302, 139] width 259 height 135
paste textarea
click at [250, 134] on textarea at bounding box center [302, 139] width 259 height 135
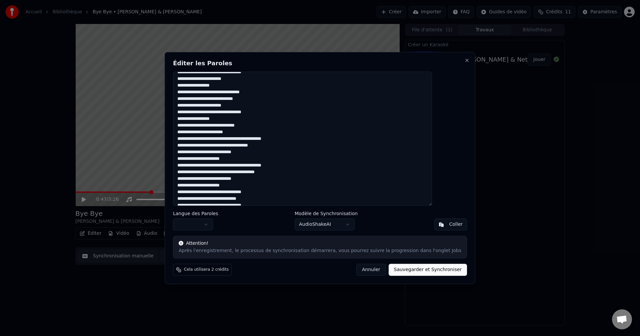
scroll to position [488, 0]
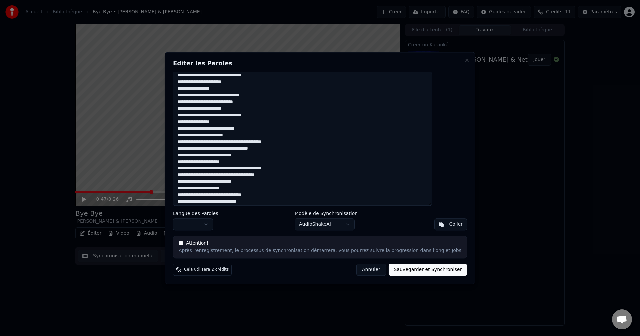
drag, startPoint x: 272, startPoint y: 142, endPoint x: 312, endPoint y: 149, distance: 40.6
click at [312, 149] on textarea at bounding box center [302, 139] width 259 height 135
click at [290, 142] on textarea at bounding box center [302, 139] width 259 height 135
click at [274, 142] on textarea at bounding box center [302, 139] width 259 height 135
drag, startPoint x: 272, startPoint y: 141, endPoint x: 298, endPoint y: 143, distance: 26.4
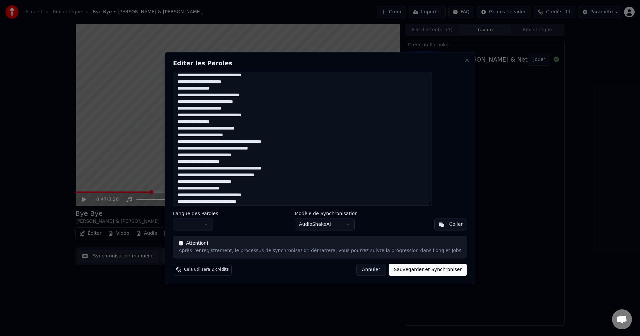
click at [298, 143] on textarea at bounding box center [302, 139] width 259 height 135
paste textarea
drag, startPoint x: 235, startPoint y: 155, endPoint x: 268, endPoint y: 156, distance: 33.0
click at [268, 156] on textarea at bounding box center [302, 139] width 259 height 135
paste textarea
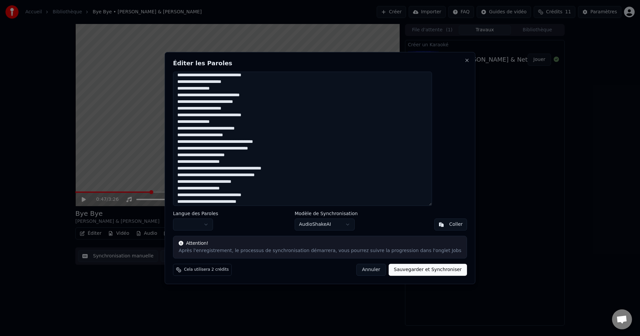
drag, startPoint x: 219, startPoint y: 162, endPoint x: 247, endPoint y: 164, distance: 27.7
click at [247, 164] on textarea at bounding box center [302, 139] width 259 height 135
paste textarea
drag, startPoint x: 272, startPoint y: 168, endPoint x: 300, endPoint y: 171, distance: 28.4
click at [301, 169] on textarea at bounding box center [302, 139] width 259 height 135
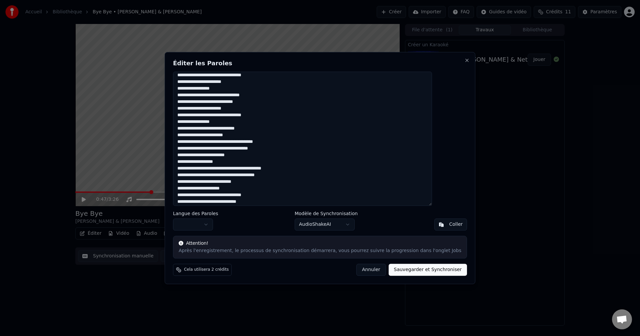
paste textarea
drag, startPoint x: 261, startPoint y: 175, endPoint x: 288, endPoint y: 177, distance: 26.7
click at [290, 176] on textarea at bounding box center [302, 139] width 259 height 135
paste textarea
drag, startPoint x: 236, startPoint y: 181, endPoint x: 244, endPoint y: 182, distance: 8.4
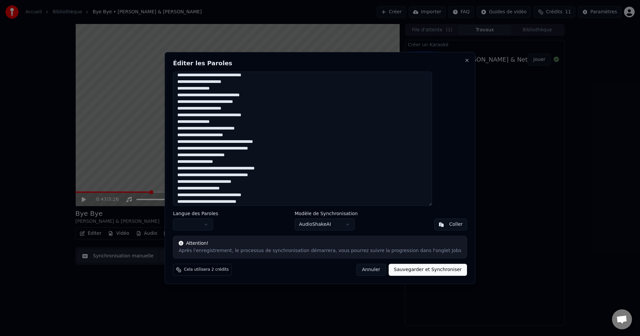
click at [246, 182] on textarea at bounding box center [302, 139] width 259 height 135
click at [239, 181] on textarea at bounding box center [302, 139] width 259 height 135
drag, startPoint x: 273, startPoint y: 182, endPoint x: 264, endPoint y: 183, distance: 9.7
click at [273, 182] on textarea at bounding box center [302, 139] width 259 height 135
drag, startPoint x: 236, startPoint y: 181, endPoint x: 262, endPoint y: 183, distance: 26.7
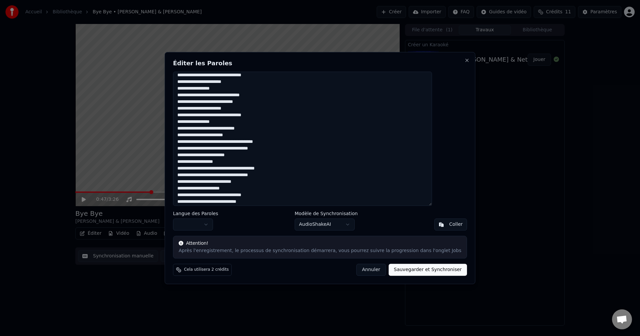
click at [262, 183] on textarea at bounding box center [302, 139] width 259 height 135
paste textarea
drag, startPoint x: 221, startPoint y: 187, endPoint x: 248, endPoint y: 189, distance: 26.4
click at [248, 189] on textarea at bounding box center [302, 139] width 259 height 135
paste textarea
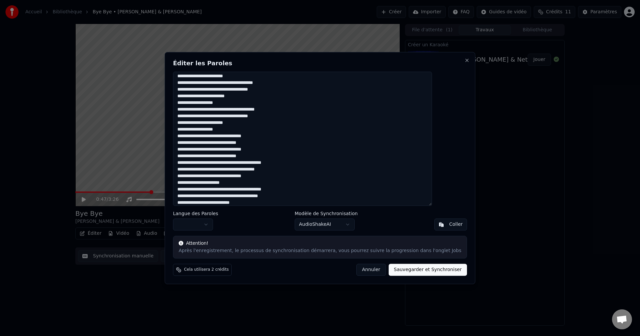
scroll to position [555, 0]
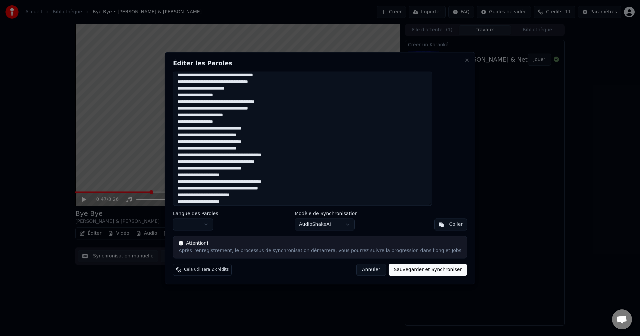
drag, startPoint x: 274, startPoint y: 153, endPoint x: 304, endPoint y: 156, distance: 30.1
click at [304, 156] on textarea at bounding box center [302, 139] width 259 height 135
paste textarea
drag, startPoint x: 264, startPoint y: 159, endPoint x: 293, endPoint y: 164, distance: 29.1
click at [294, 164] on textarea at bounding box center [302, 139] width 259 height 135
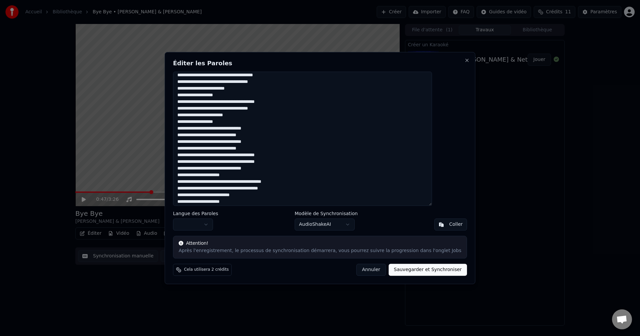
paste textarea
drag, startPoint x: 245, startPoint y: 168, endPoint x: 272, endPoint y: 170, distance: 27.4
click at [274, 168] on textarea at bounding box center [302, 139] width 259 height 135
paste textarea
drag, startPoint x: 219, startPoint y: 175, endPoint x: 253, endPoint y: 176, distance: 34.0
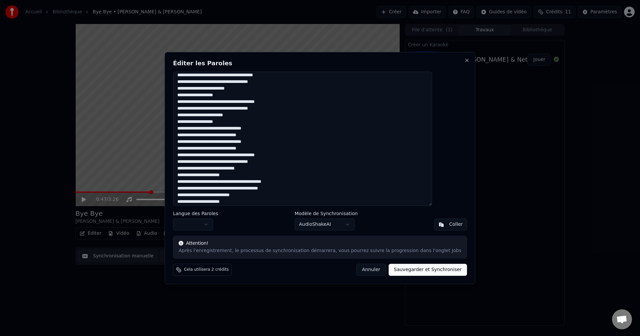
click at [254, 176] on textarea at bounding box center [302, 139] width 259 height 135
paste textarea
drag, startPoint x: 276, startPoint y: 181, endPoint x: 307, endPoint y: 184, distance: 31.4
click at [309, 184] on textarea at bounding box center [302, 139] width 259 height 135
paste textarea
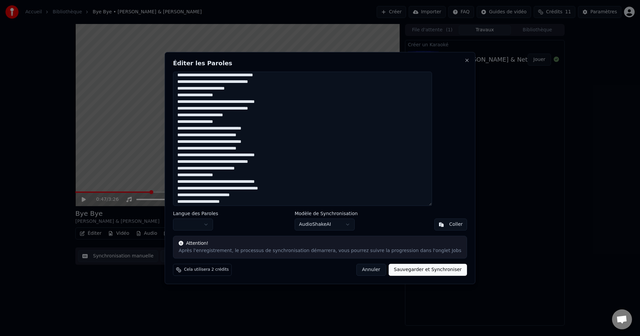
drag, startPoint x: 267, startPoint y: 189, endPoint x: 303, endPoint y: 191, distance: 36.7
click at [306, 190] on textarea at bounding box center [302, 139] width 259 height 135
paste textarea
drag, startPoint x: 241, startPoint y: 196, endPoint x: 262, endPoint y: 197, distance: 21.4
click at [265, 196] on textarea at bounding box center [302, 139] width 259 height 135
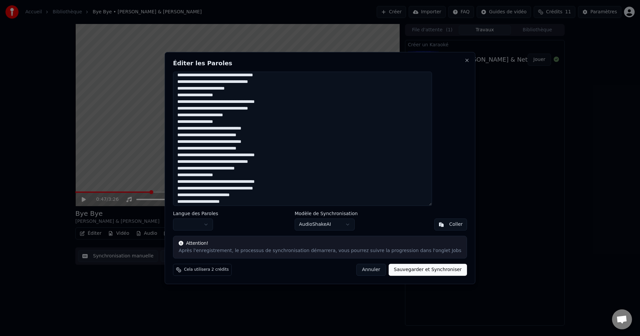
paste textarea
drag, startPoint x: 218, startPoint y: 194, endPoint x: 255, endPoint y: 196, distance: 37.0
click at [257, 195] on textarea at bounding box center [302, 139] width 259 height 135
paste textarea
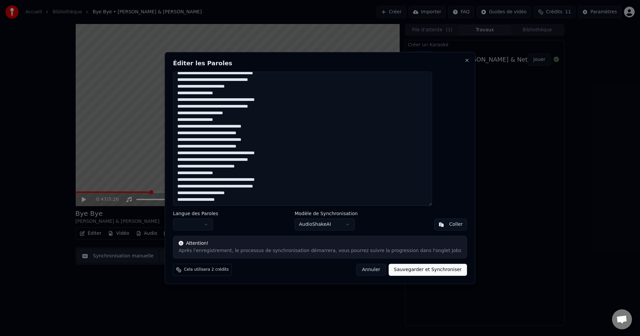
click at [410, 267] on button "Sauvegarder et Synchroniser" at bounding box center [427, 270] width 79 height 12
type textarea "**********"
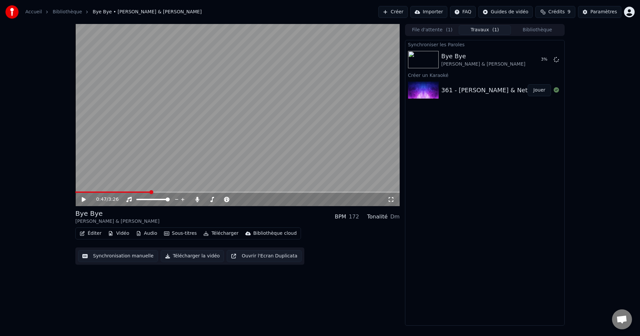
click at [76, 192] on span at bounding box center [112, 192] width 75 height 1
click at [83, 199] on icon at bounding box center [83, 200] width 3 height 4
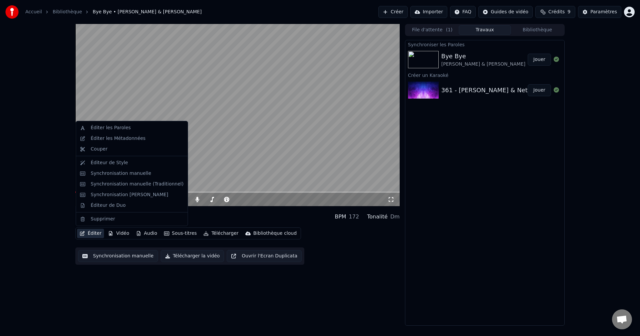
click at [92, 233] on button "Éditer" at bounding box center [90, 233] width 27 height 9
click at [102, 130] on div "Éditer les Paroles" at bounding box center [111, 128] width 40 height 7
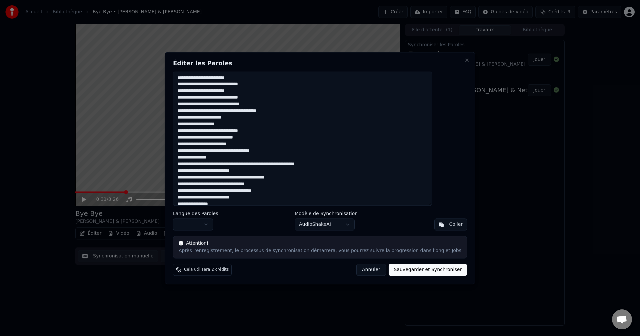
click at [449, 57] on div "Éditer les Paroles Langue des Paroles Modèle de Synchronisation AudioShakeAI [P…" at bounding box center [320, 168] width 310 height 232
click at [464, 60] on button "Close" at bounding box center [466, 60] width 5 height 5
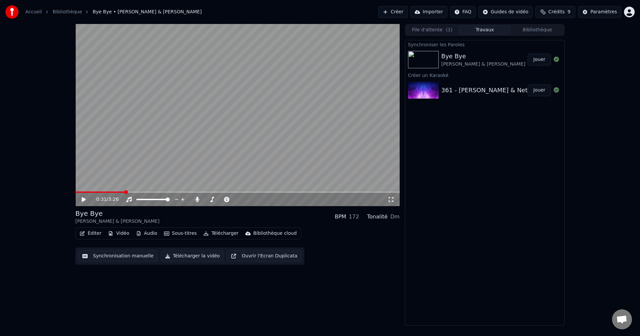
click at [121, 260] on button "Synchronisation manuelle" at bounding box center [118, 256] width 80 height 12
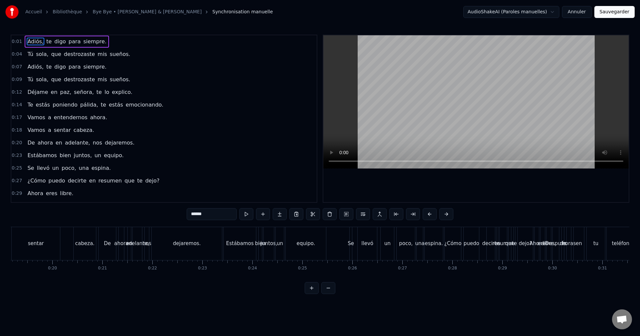
scroll to position [0, 969]
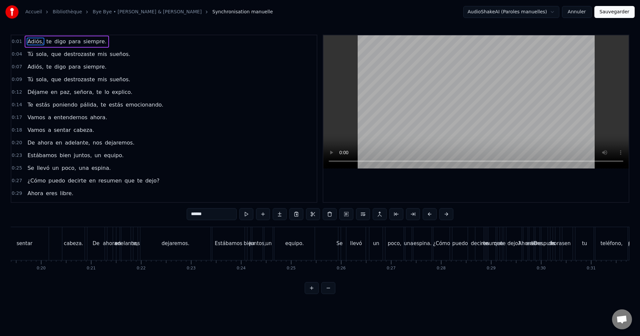
click at [152, 245] on div "dejaremos." at bounding box center [175, 243] width 70 height 33
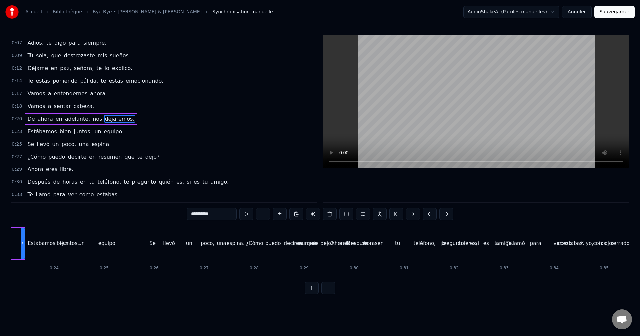
scroll to position [0, 1139]
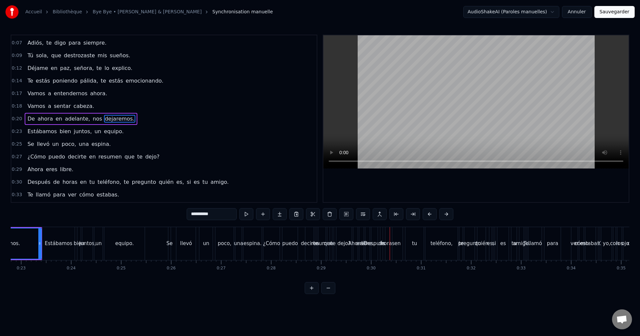
click at [127, 239] on div "equipo." at bounding box center [124, 243] width 40 height 33
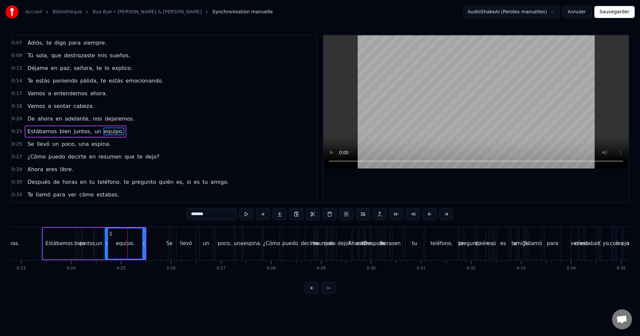
scroll to position [37, 0]
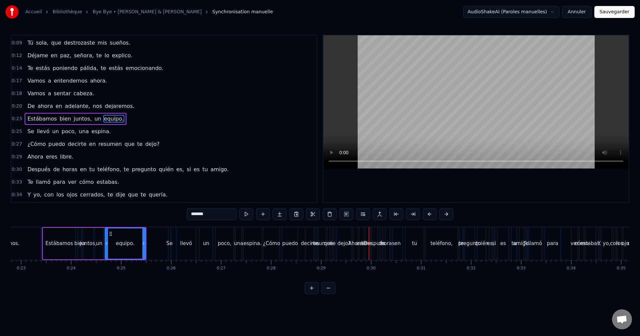
click at [170, 240] on div "Se" at bounding box center [169, 244] width 6 height 8
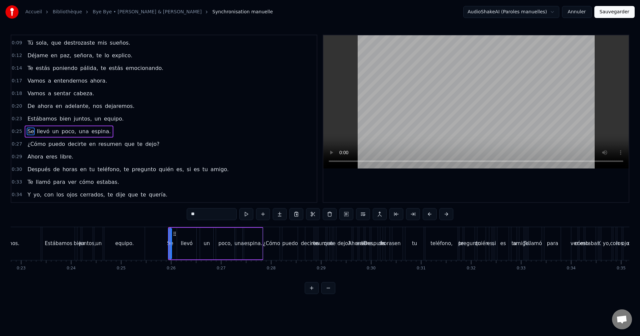
scroll to position [49, 0]
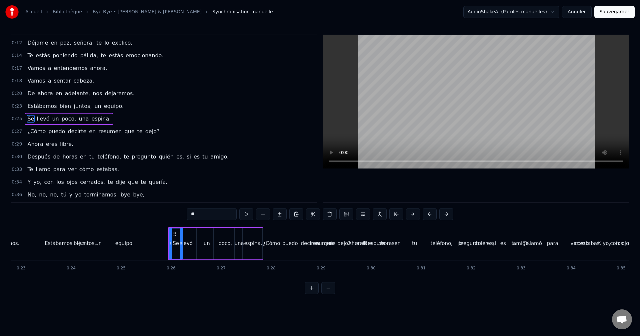
drag, startPoint x: 169, startPoint y: 237, endPoint x: 181, endPoint y: 240, distance: 11.6
click at [181, 240] on div at bounding box center [181, 244] width 3 height 30
drag, startPoint x: 174, startPoint y: 233, endPoint x: 161, endPoint y: 236, distance: 12.9
click at [152, 236] on icon at bounding box center [151, 233] width 5 height 5
click at [202, 228] on div "un" at bounding box center [206, 244] width 13 height 32
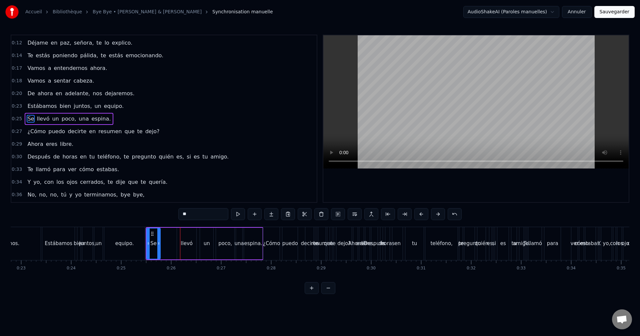
type input "**"
click at [281, 238] on div "¿Cómo puedo decirte en resumen que te dejo?" at bounding box center [308, 243] width 90 height 33
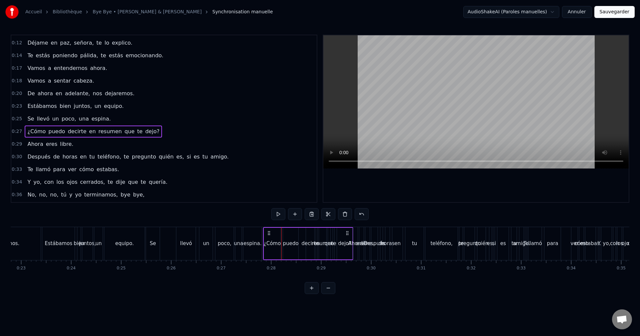
click at [175, 228] on div "Se llevó un poco, una espina." at bounding box center [205, 243] width 118 height 33
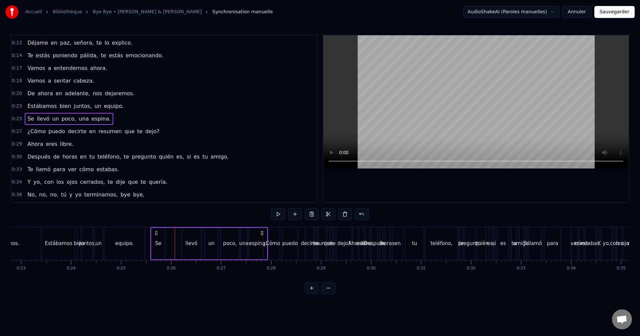
drag, startPoint x: 152, startPoint y: 232, endPoint x: 156, endPoint y: 235, distance: 5.4
click at [156, 235] on icon at bounding box center [156, 233] width 5 height 5
click at [133, 236] on div "equipo." at bounding box center [124, 243] width 40 height 33
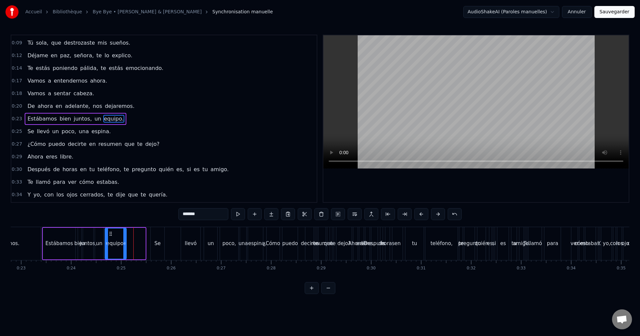
drag, startPoint x: 144, startPoint y: 237, endPoint x: 125, endPoint y: 240, distance: 19.3
click at [125, 240] on div at bounding box center [124, 244] width 3 height 30
click at [172, 229] on div "Se llevó un poco, una espina." at bounding box center [209, 243] width 118 height 33
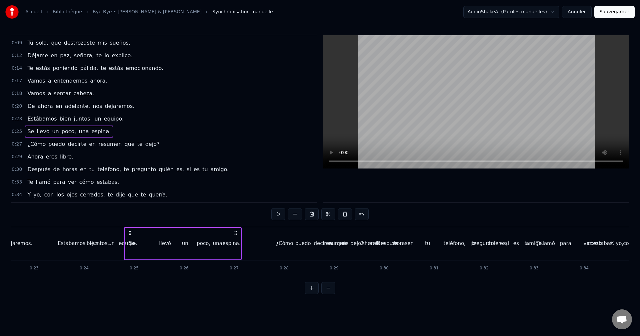
scroll to position [0, 1123]
drag, startPoint x: 154, startPoint y: 233, endPoint x: 147, endPoint y: 234, distance: 7.1
click at [147, 234] on icon at bounding box center [145, 233] width 5 height 5
click at [125, 232] on div "equipo." at bounding box center [131, 243] width 21 height 33
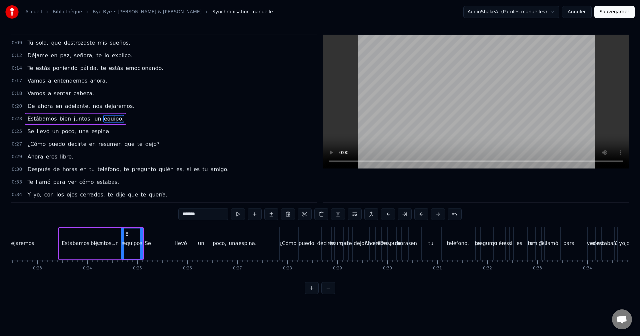
click at [290, 238] on div "¿Cómo" at bounding box center [288, 243] width 16 height 33
type input "*****"
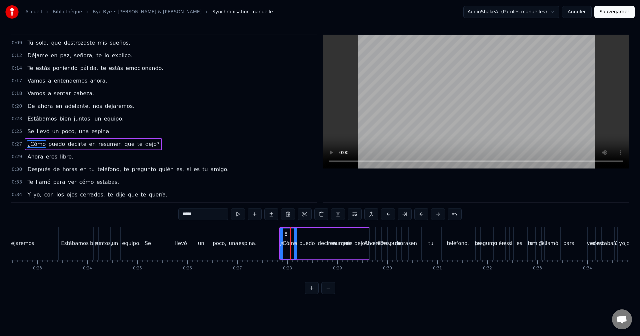
scroll to position [62, 0]
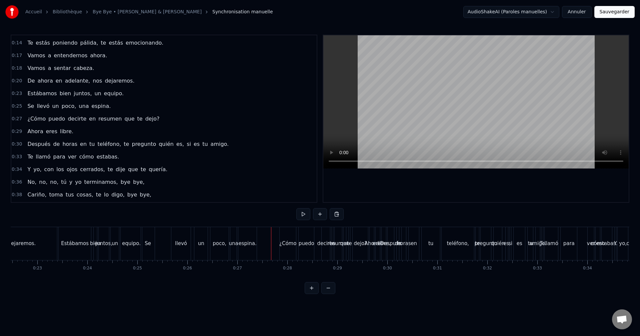
click at [296, 226] on div "0:01 Adiós, te digo para siempre. 0:04 Tú sola, que destrozaste mis sueños. 0:0…" at bounding box center [320, 165] width 618 height 260
click at [297, 228] on div "¿Cómo puedo decirte en resumen que te dejo?" at bounding box center [324, 243] width 90 height 33
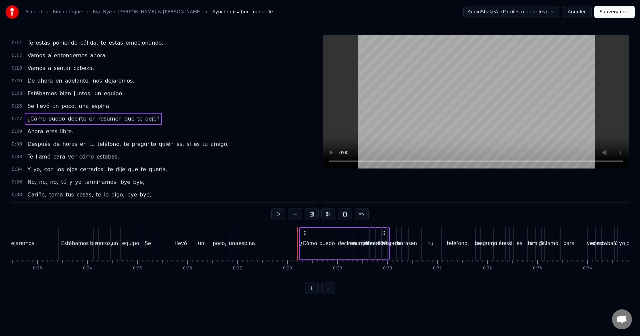
drag, startPoint x: 285, startPoint y: 232, endPoint x: 305, endPoint y: 236, distance: 20.5
click at [305, 236] on div "¿Cómo puedo decirte en resumen que te dejo?" at bounding box center [344, 243] width 90 height 33
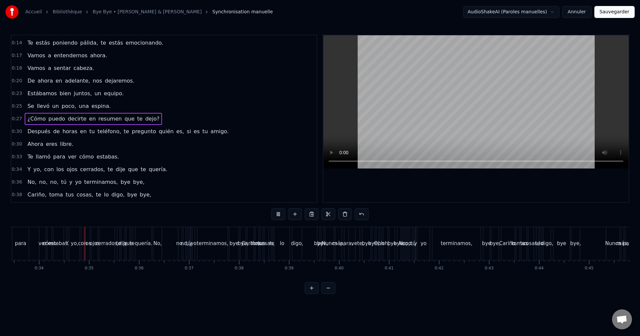
scroll to position [0, 1681]
